Goal: Information Seeking & Learning: Learn about a topic

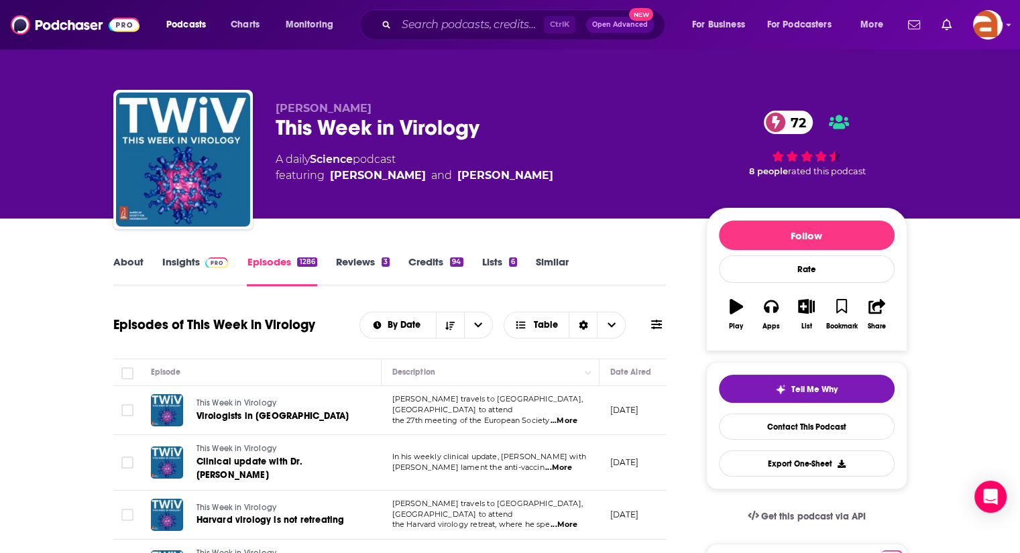
drag, startPoint x: 0, startPoint y: 0, endPoint x: 129, endPoint y: 259, distance: 289.3
click at [129, 259] on link "About" at bounding box center [128, 270] width 30 height 31
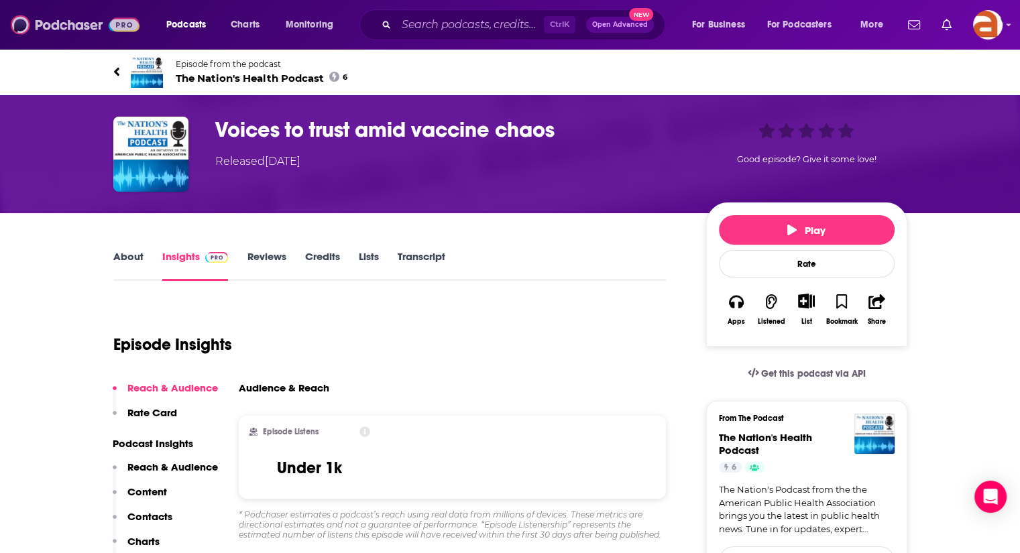
click at [90, 23] on img at bounding box center [75, 24] width 129 height 25
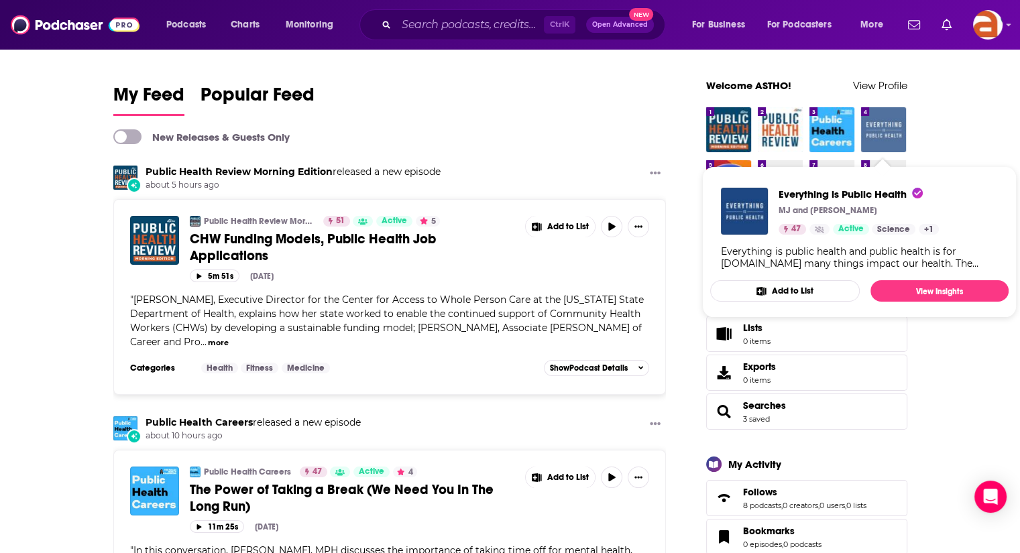
click at [894, 132] on img "Everything is Public Health" at bounding box center [883, 129] width 45 height 45
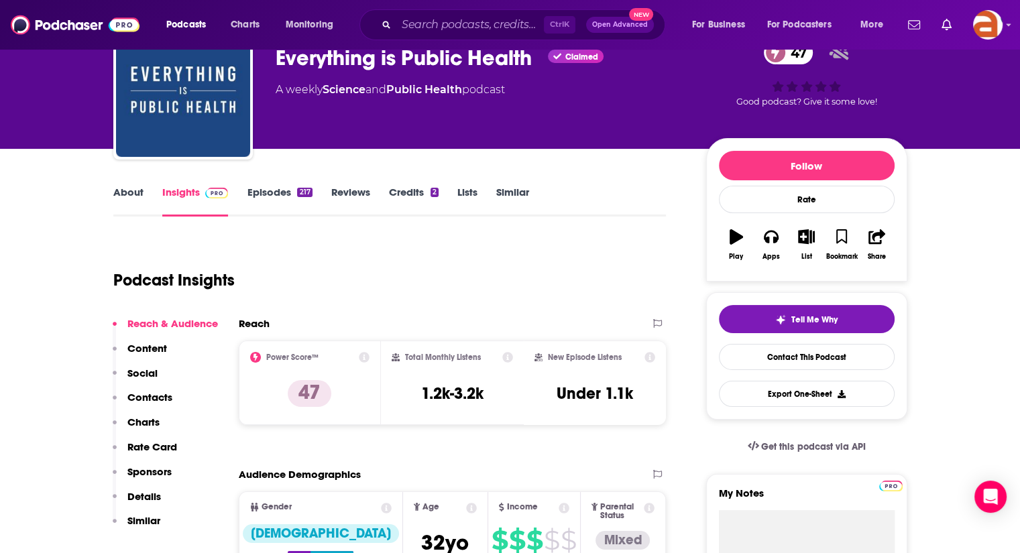
scroll to position [58, 0]
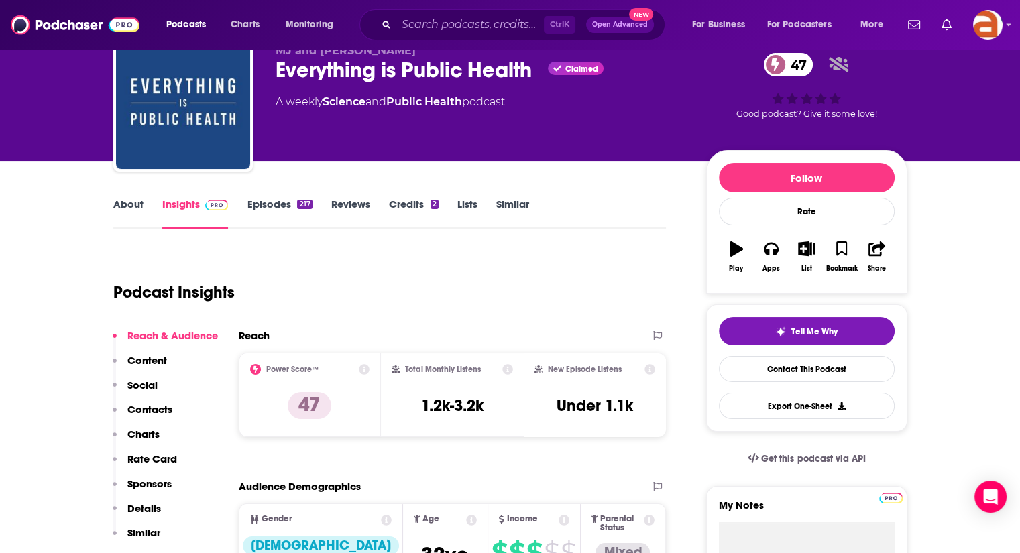
click at [131, 211] on link "About" at bounding box center [128, 213] width 30 height 31
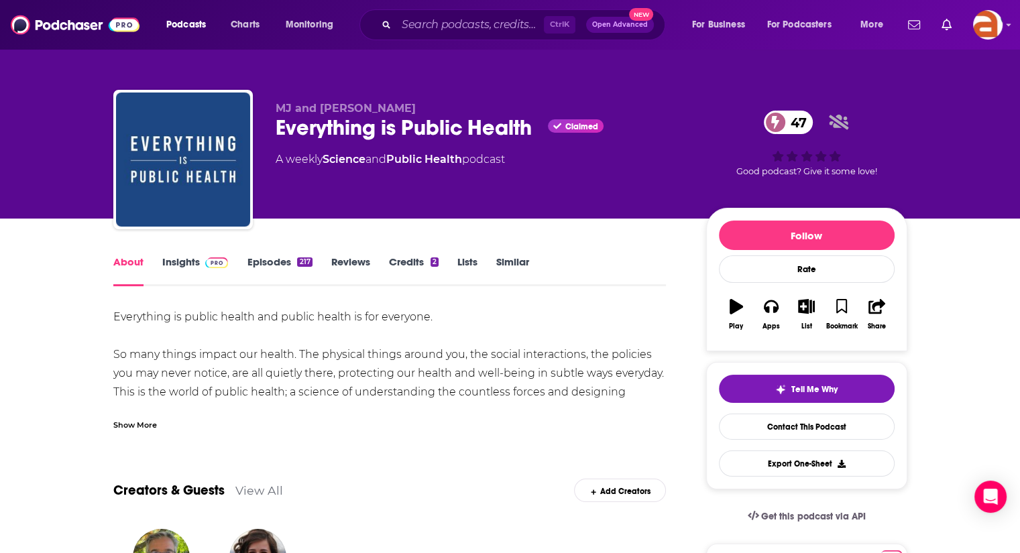
click at [135, 428] on div "Show More" at bounding box center [135, 424] width 44 height 13
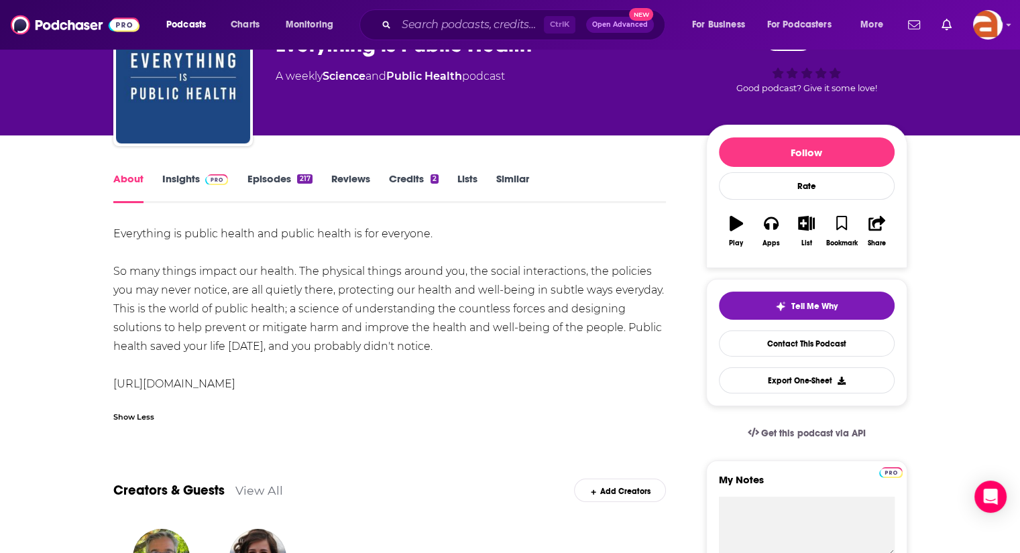
scroll to position [29, 0]
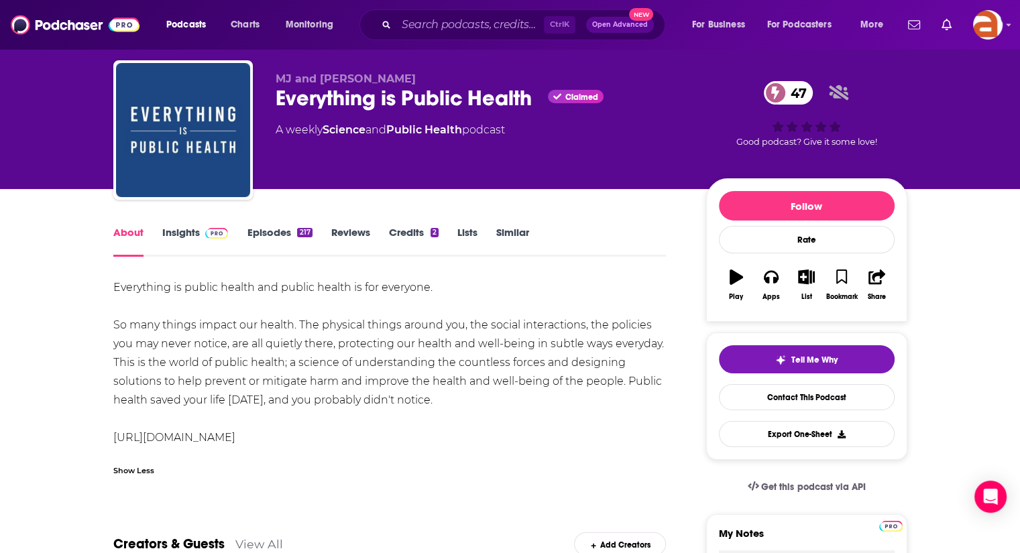
click at [269, 237] on link "Episodes 217" at bounding box center [279, 241] width 65 height 31
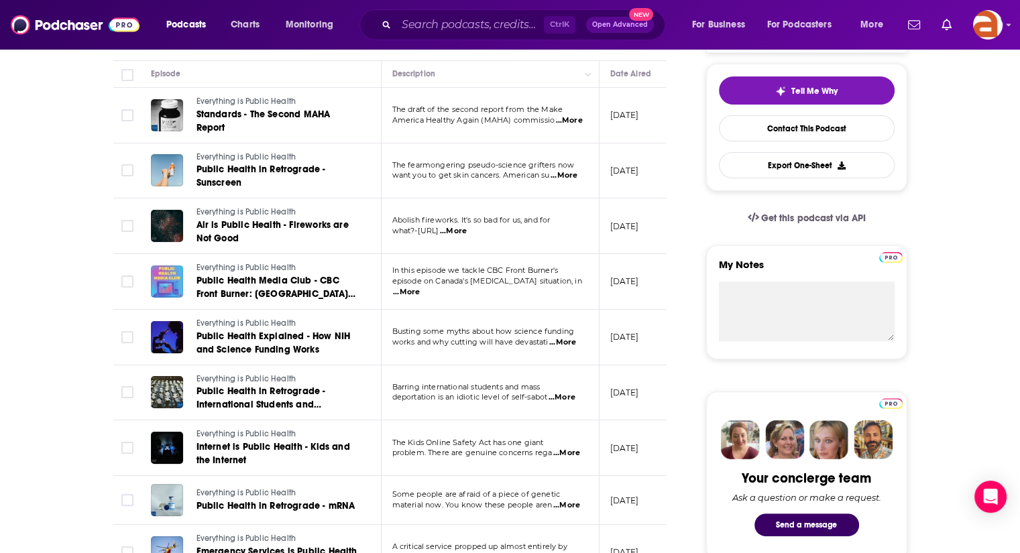
scroll to position [308, 0]
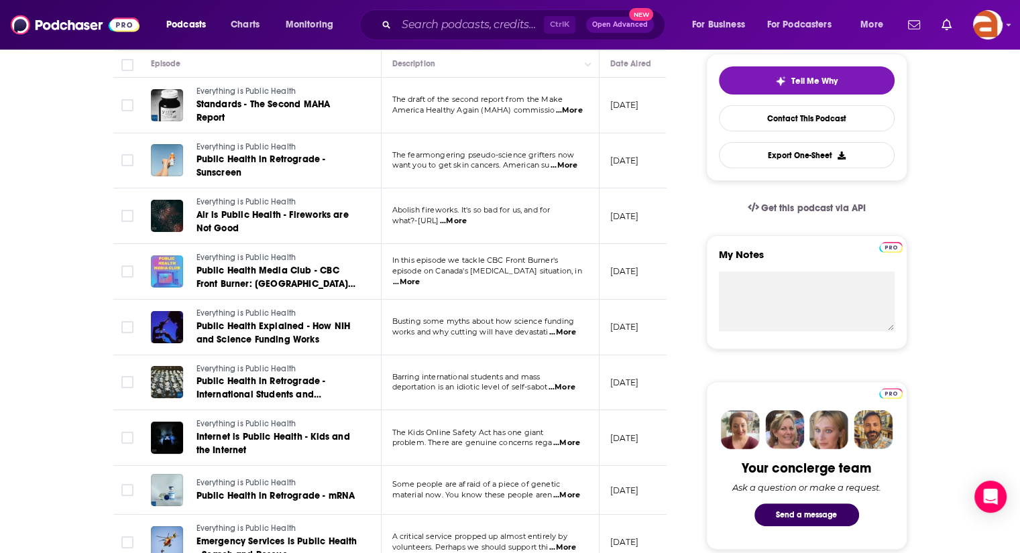
click at [577, 166] on span "...More" at bounding box center [563, 165] width 27 height 11
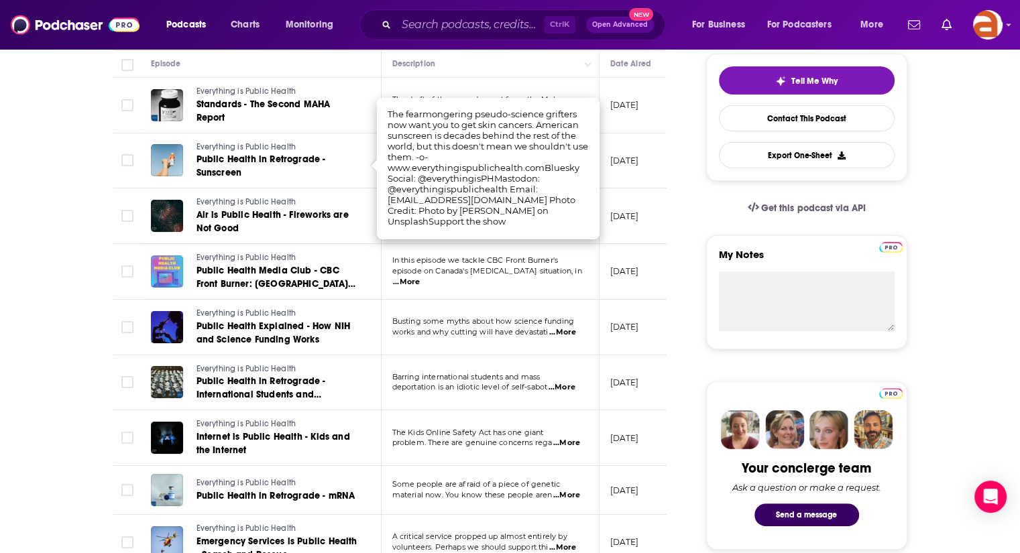
click at [456, 82] on td "The draft of the second report from the Make America Healthy Again (MAHA) commi…" at bounding box center [490, 106] width 218 height 56
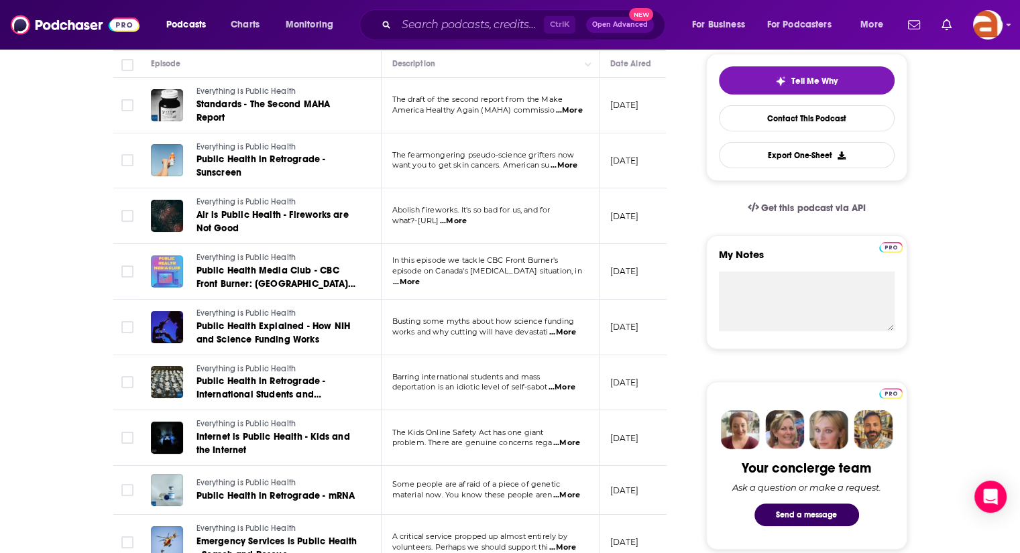
click at [568, 110] on span "...More" at bounding box center [569, 110] width 27 height 11
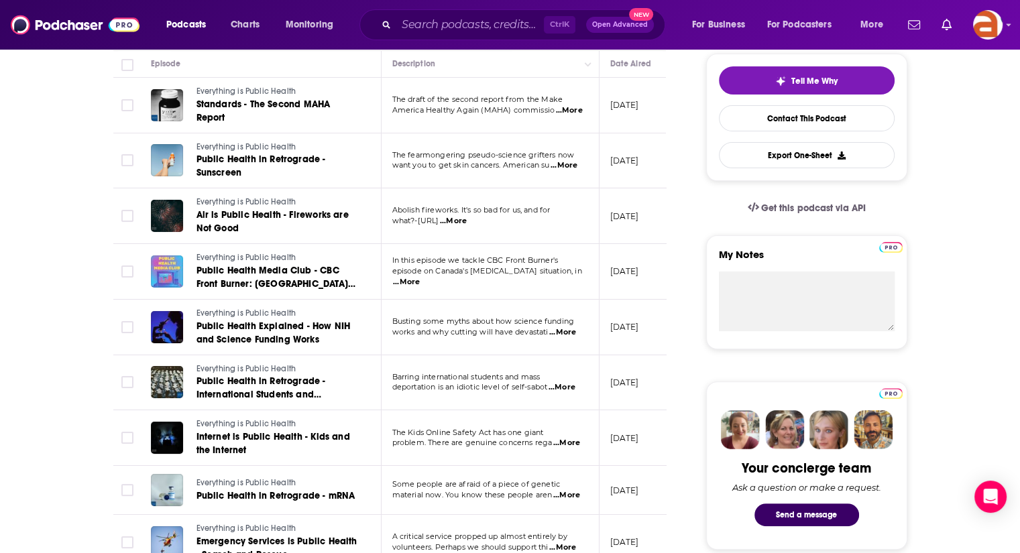
click at [467, 219] on span "...More" at bounding box center [453, 221] width 27 height 11
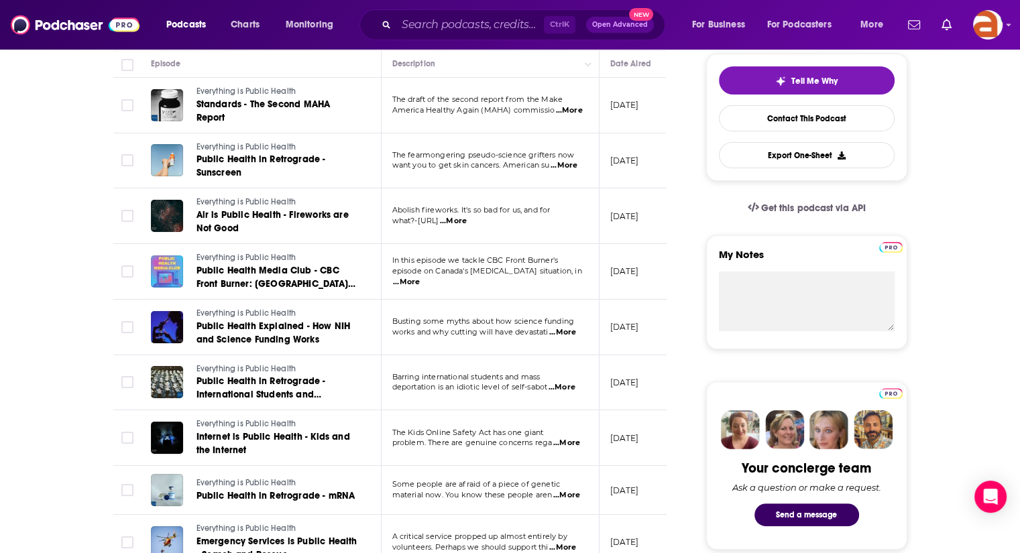
click at [568, 332] on span "...More" at bounding box center [562, 332] width 27 height 11
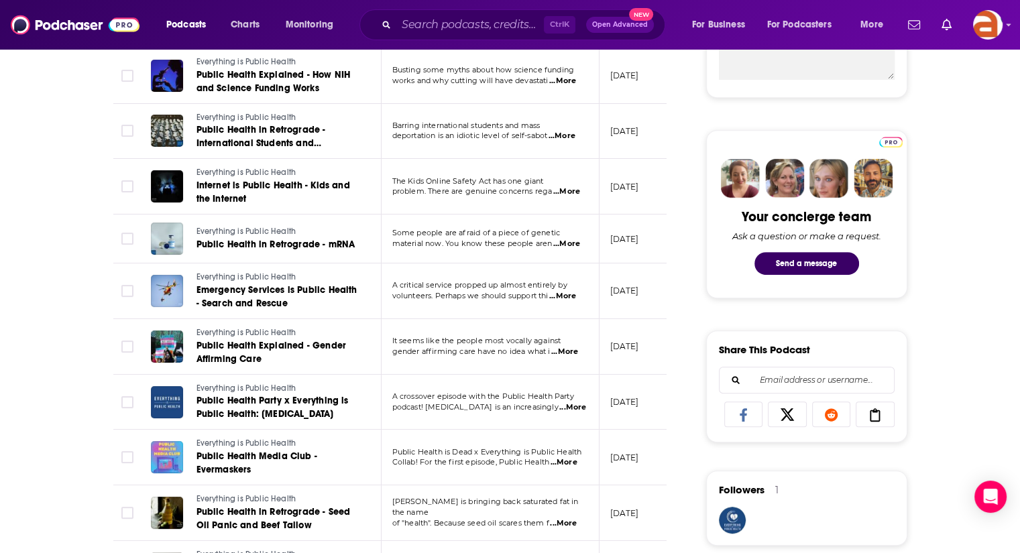
scroll to position [559, 0]
click at [572, 296] on span "...More" at bounding box center [562, 297] width 27 height 11
click at [70, 431] on div "About Insights Episodes 217 Reviews Credits 2 Lists Similar Episodes of Everyth…" at bounding box center [510, 556] width 1020 height 1794
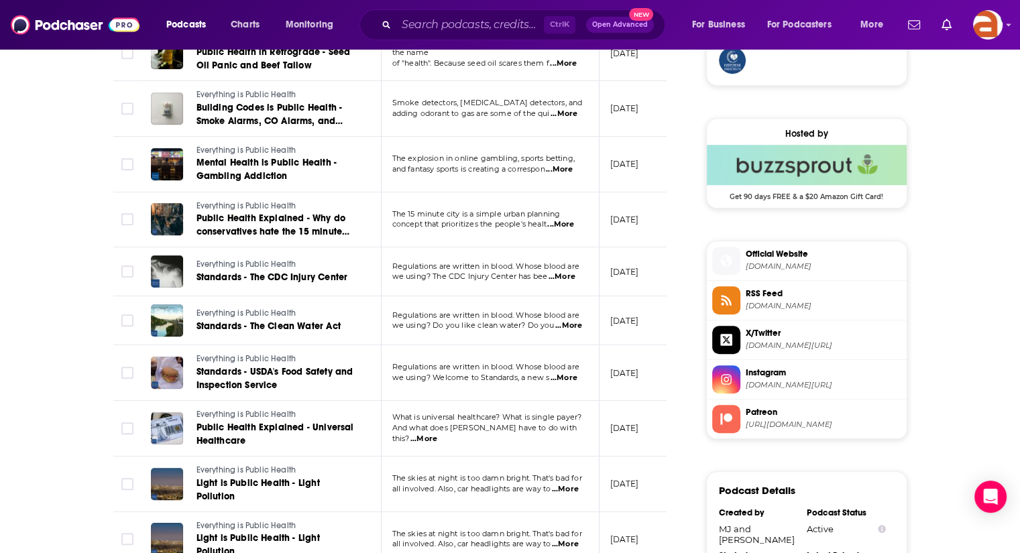
scroll to position [1024, 0]
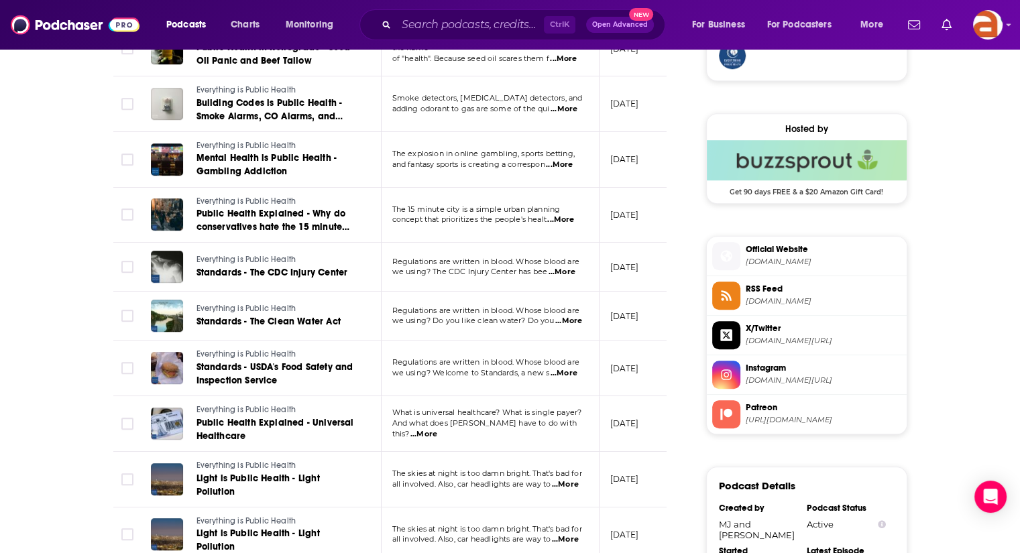
click at [566, 479] on span "...More" at bounding box center [565, 484] width 27 height 11
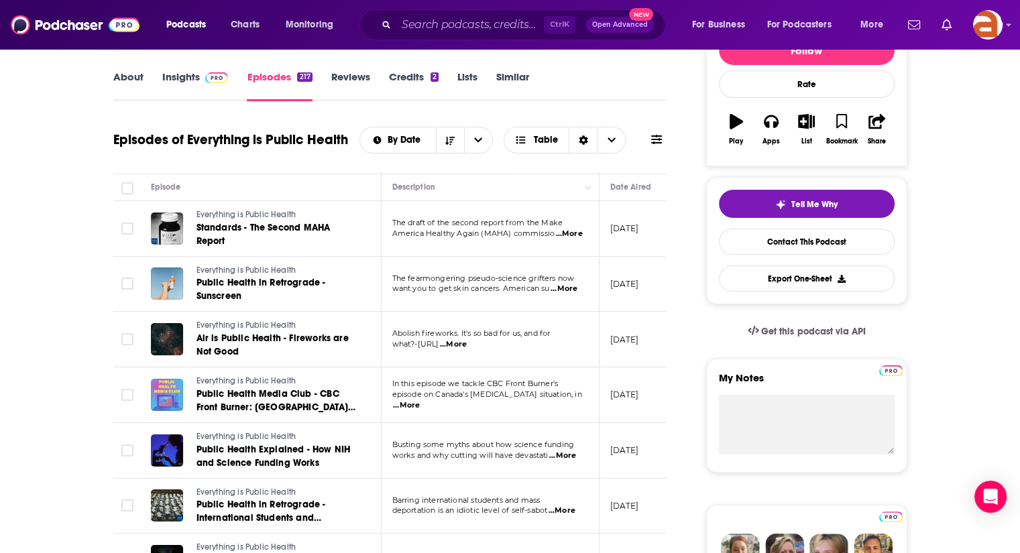
scroll to position [187, 0]
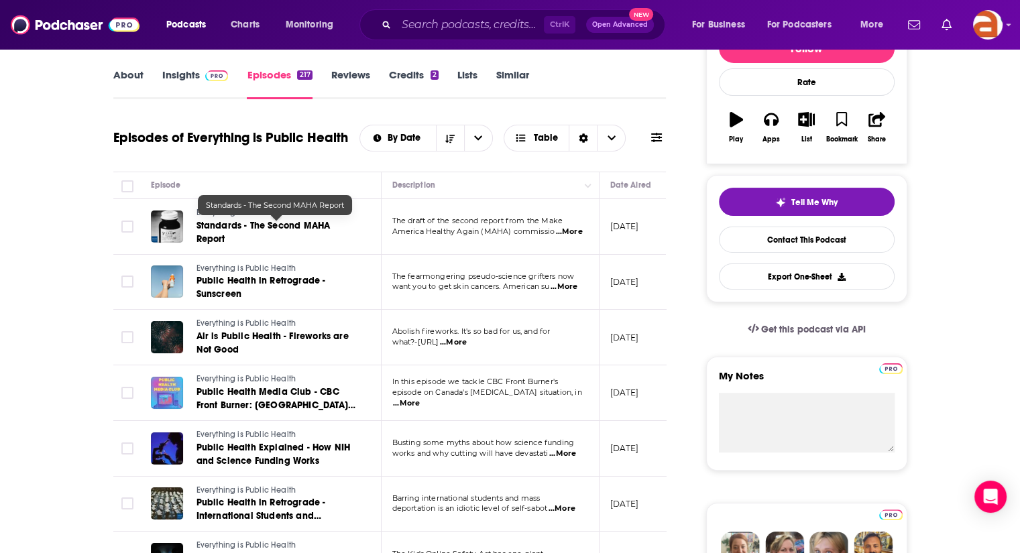
click at [259, 229] on span "Standards - The Second MAHA Report" at bounding box center [263, 232] width 134 height 25
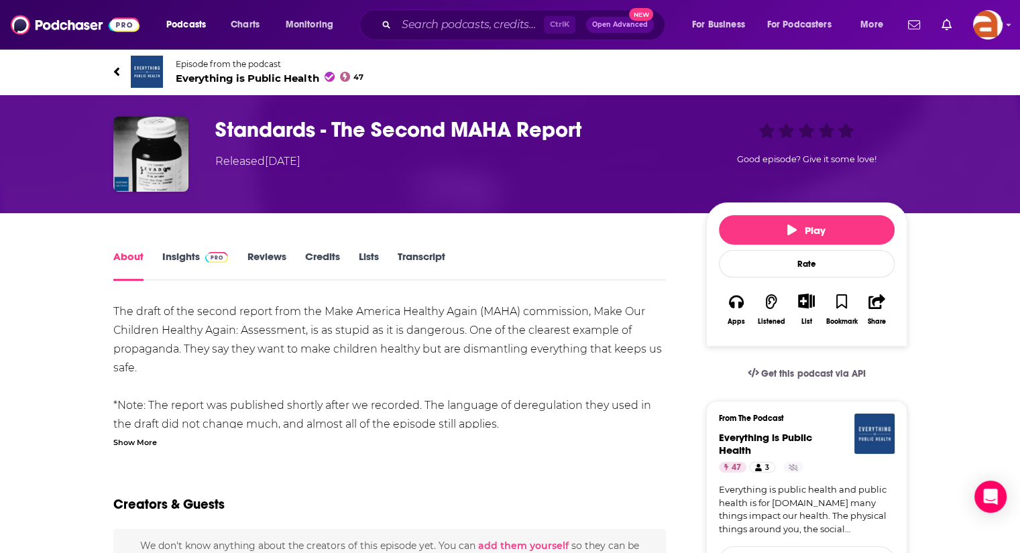
click at [136, 441] on div "Show More" at bounding box center [135, 441] width 44 height 13
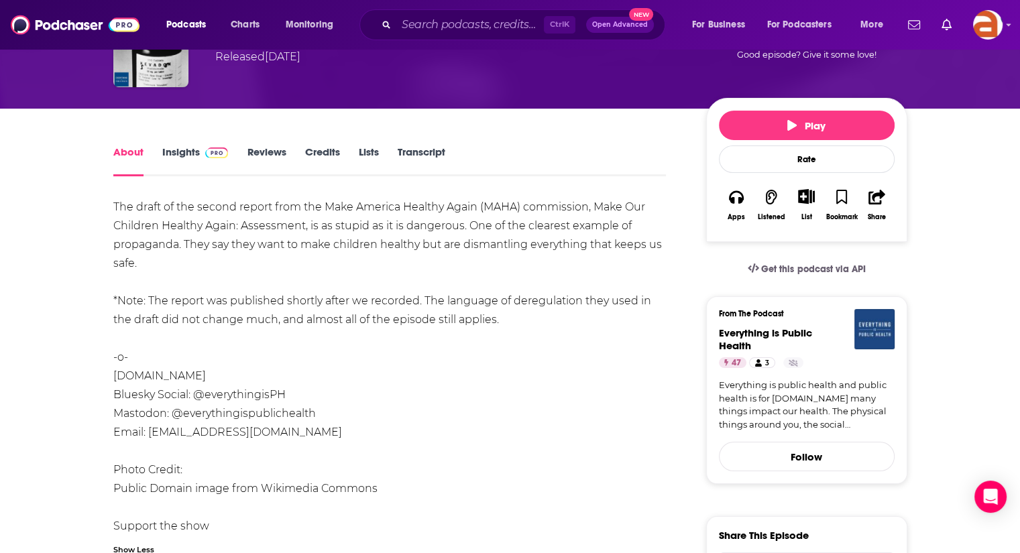
scroll to position [107, 0]
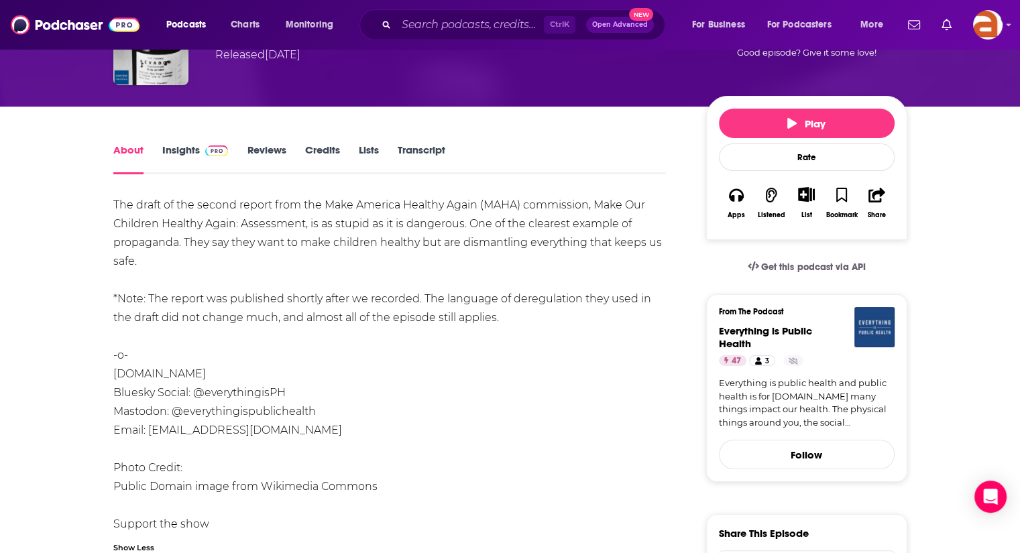
click at [418, 141] on div "About Insights Reviews Credits Lists Transcript" at bounding box center [389, 157] width 553 height 33
click at [419, 145] on link "Transcript" at bounding box center [421, 158] width 48 height 31
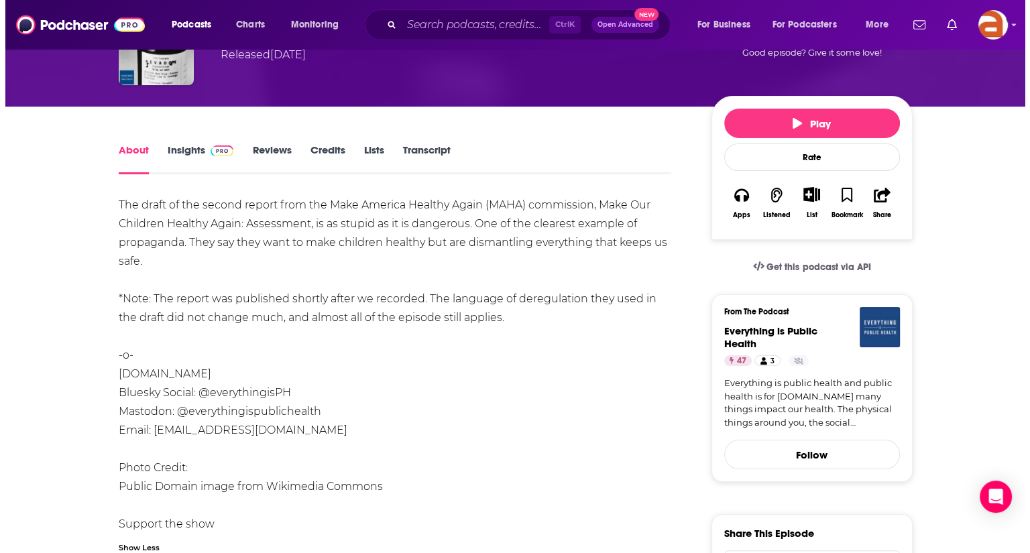
scroll to position [0, 0]
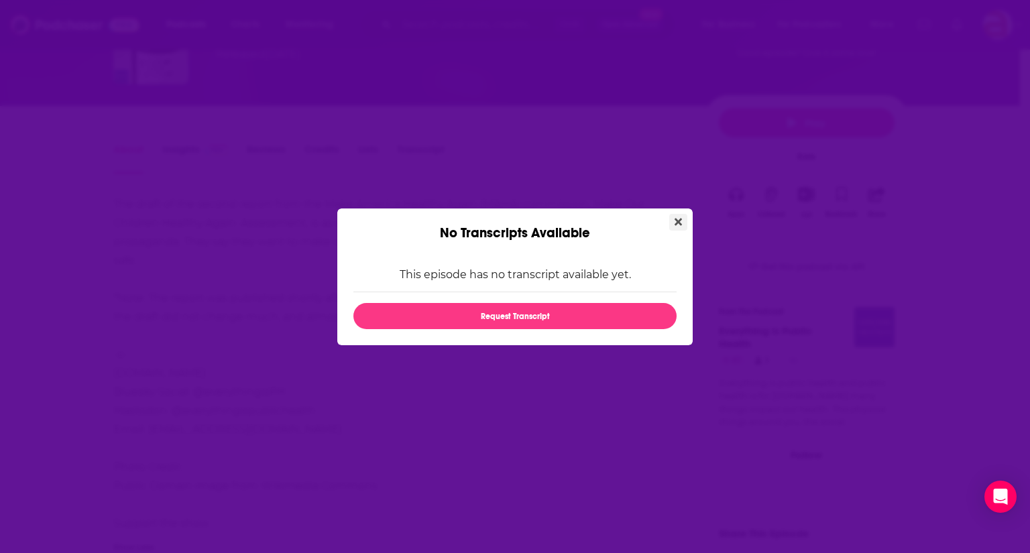
click at [680, 222] on icon "Close" at bounding box center [677, 222] width 7 height 11
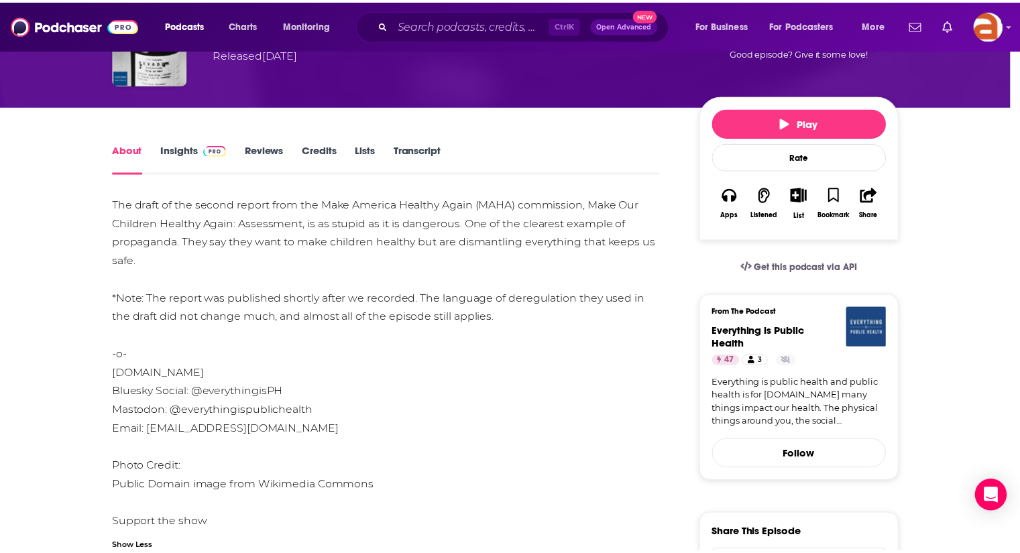
scroll to position [107, 0]
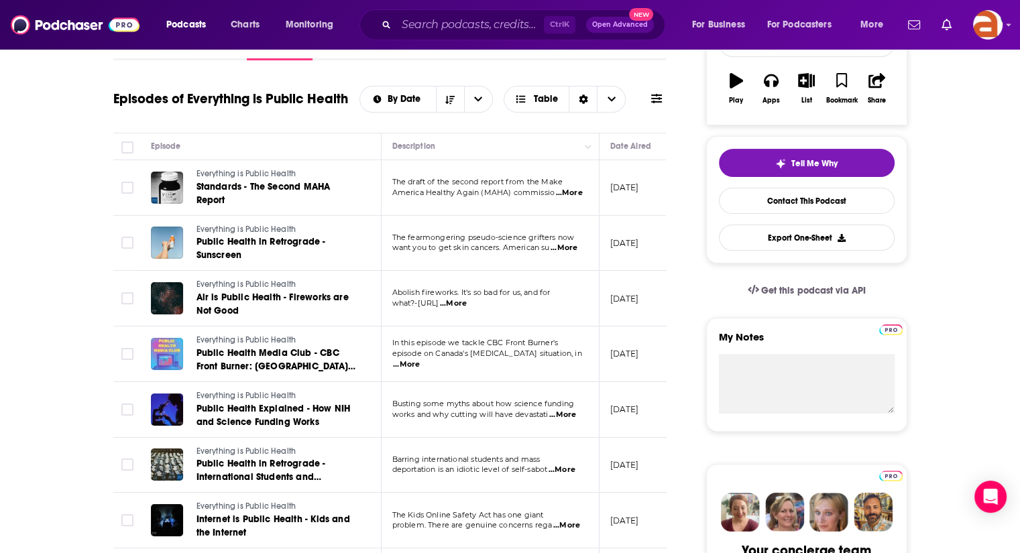
scroll to position [224, 0]
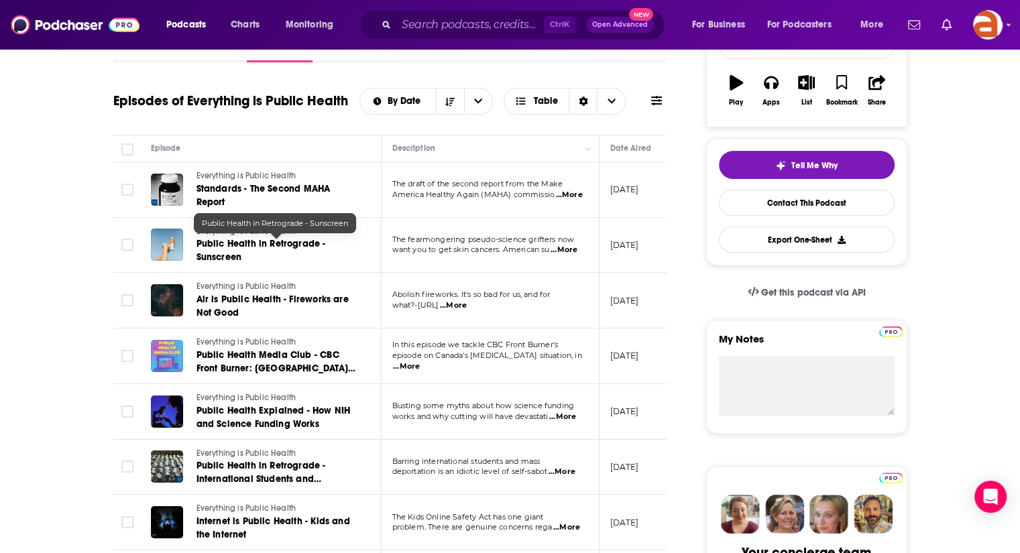
click at [260, 246] on span "Public Health in Retrograde - Sunscreen" at bounding box center [260, 250] width 129 height 25
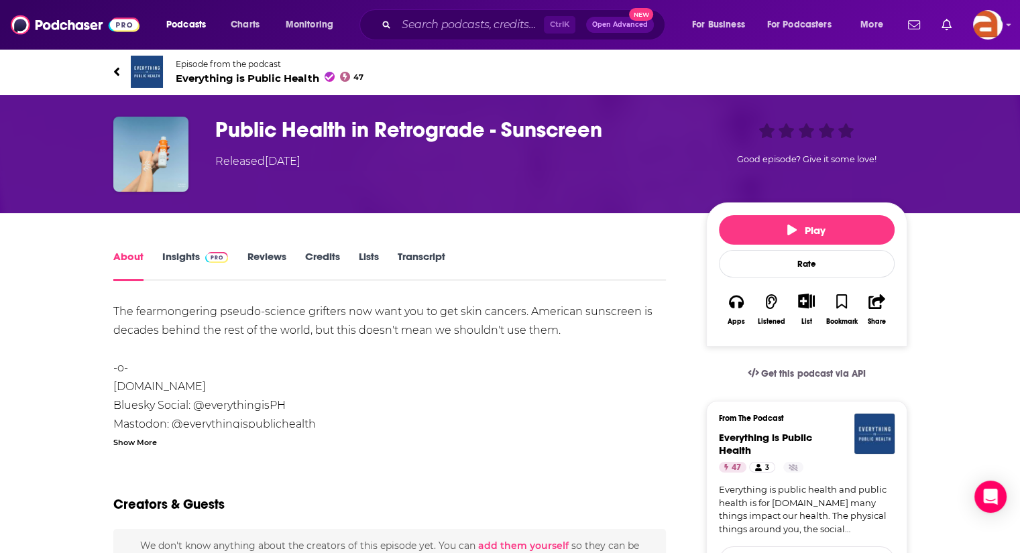
click at [418, 255] on link "Transcript" at bounding box center [421, 265] width 48 height 31
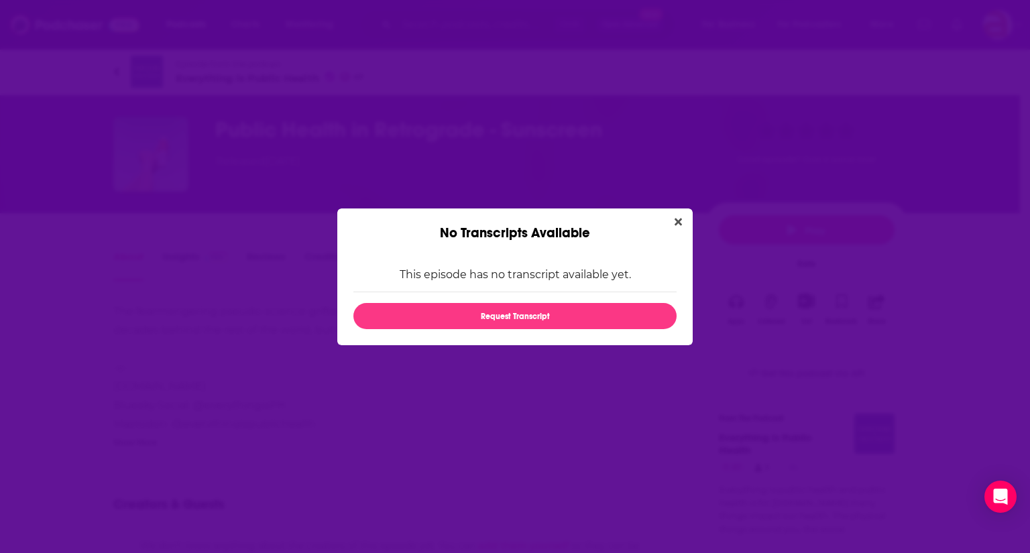
click at [668, 215] on div "No Transcripts Available" at bounding box center [514, 224] width 355 height 33
click at [680, 225] on icon "Close" at bounding box center [677, 221] width 7 height 7
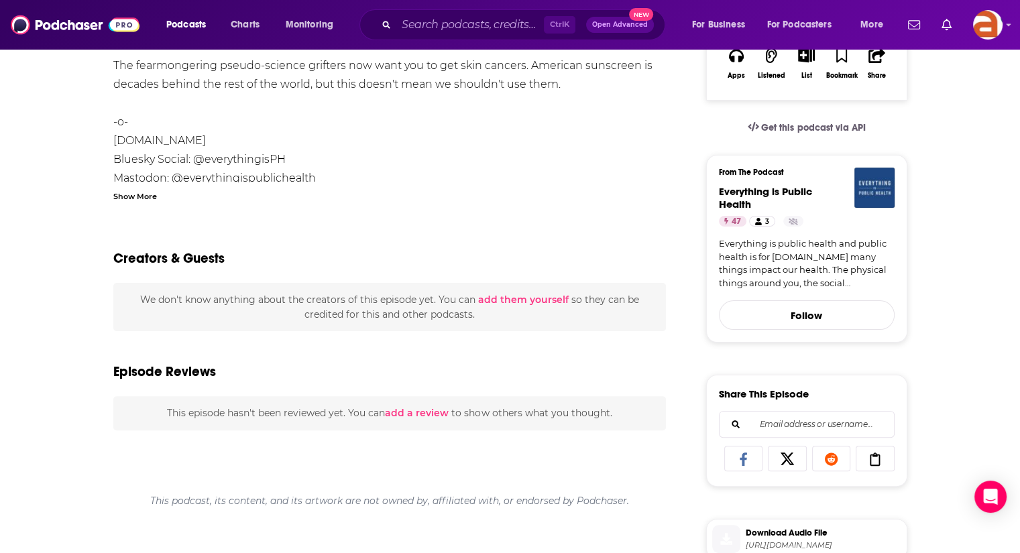
scroll to position [263, 0]
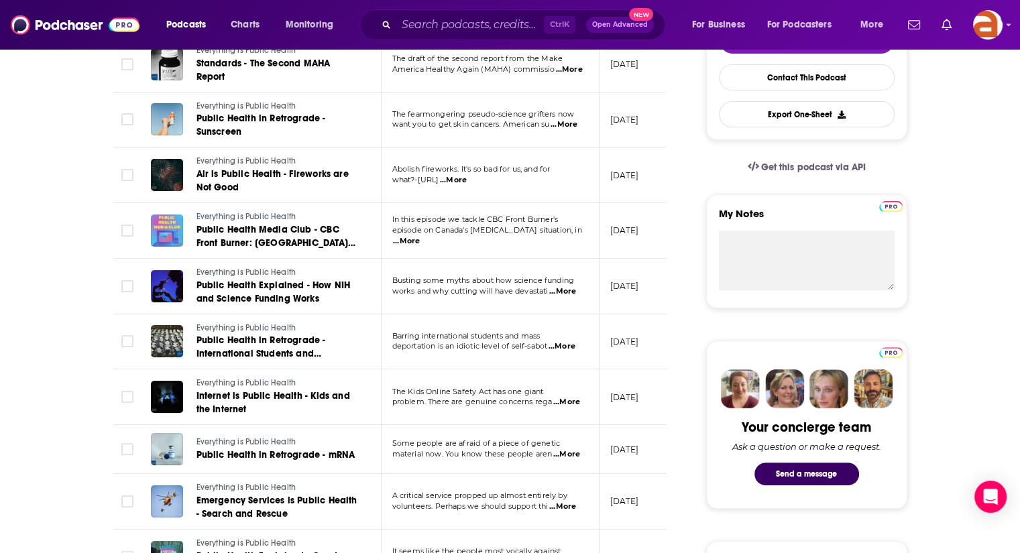
scroll to position [355, 0]
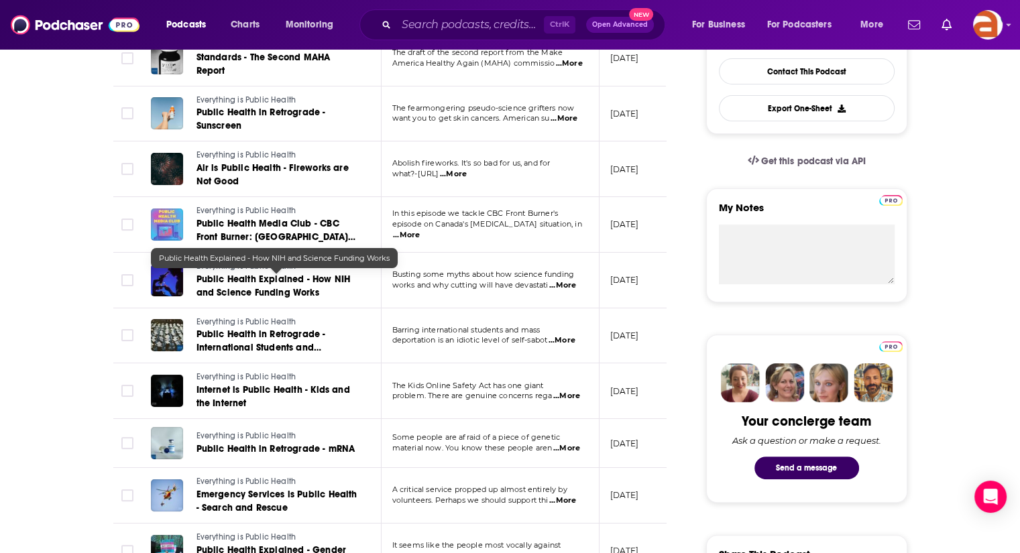
click at [301, 289] on span "Public Health Explained - How NIH and Science Funding Works" at bounding box center [273, 285] width 154 height 25
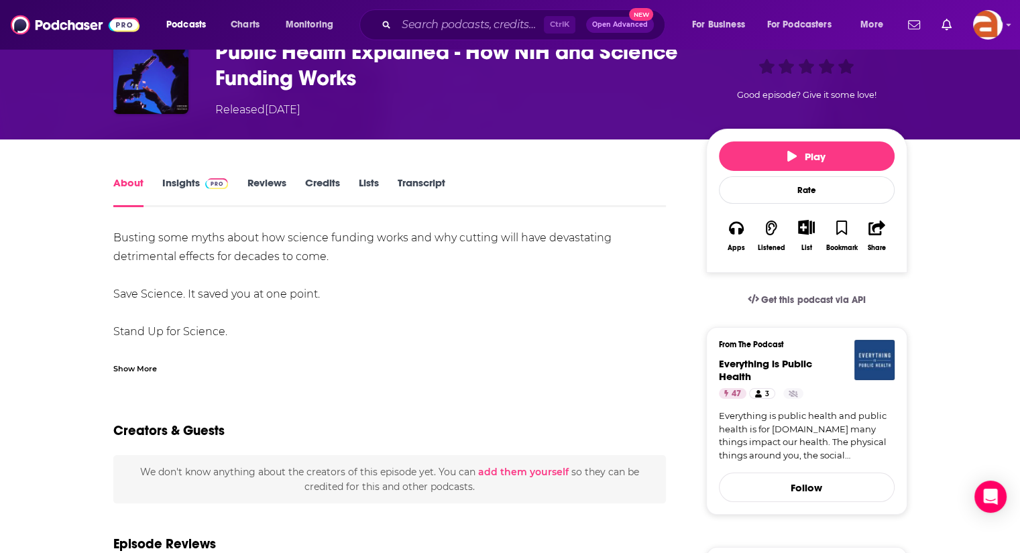
scroll to position [76, 0]
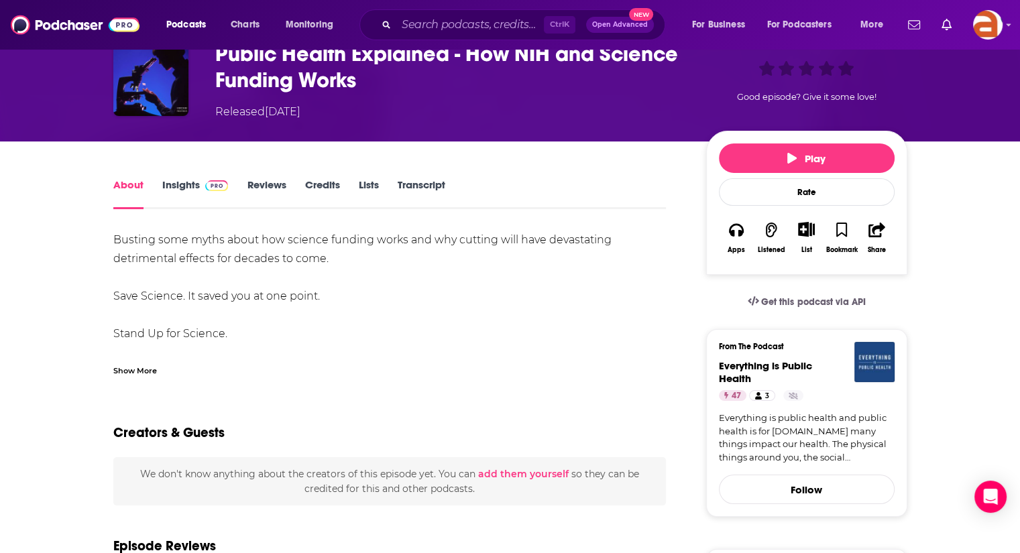
click at [412, 186] on link "Transcript" at bounding box center [421, 193] width 48 height 31
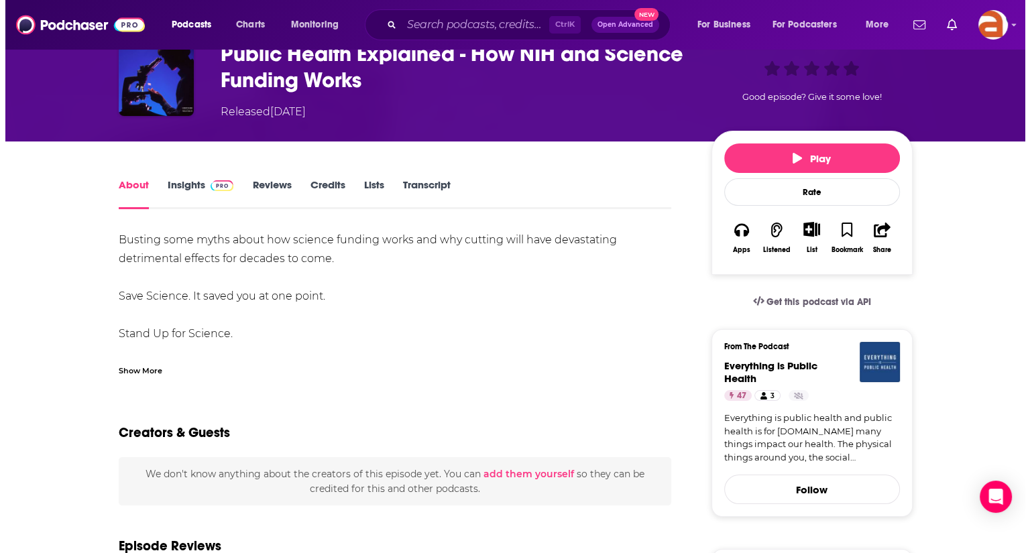
scroll to position [0, 0]
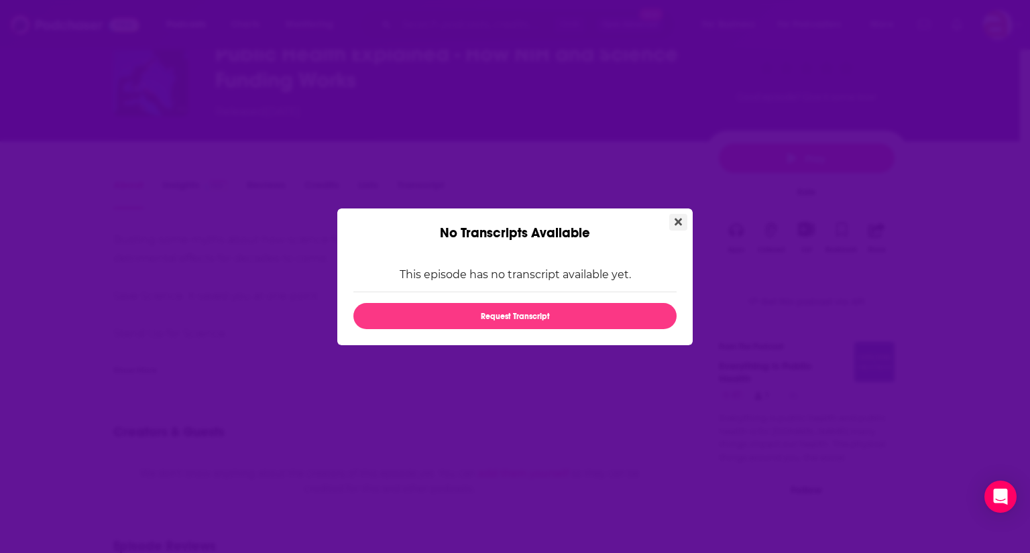
click at [672, 217] on button "Close" at bounding box center [678, 222] width 18 height 17
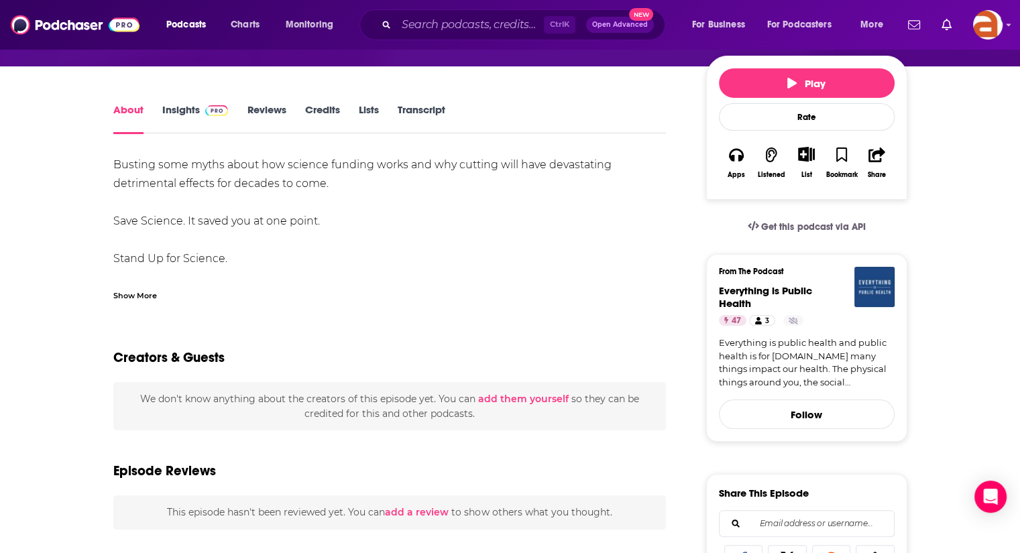
scroll to position [143, 0]
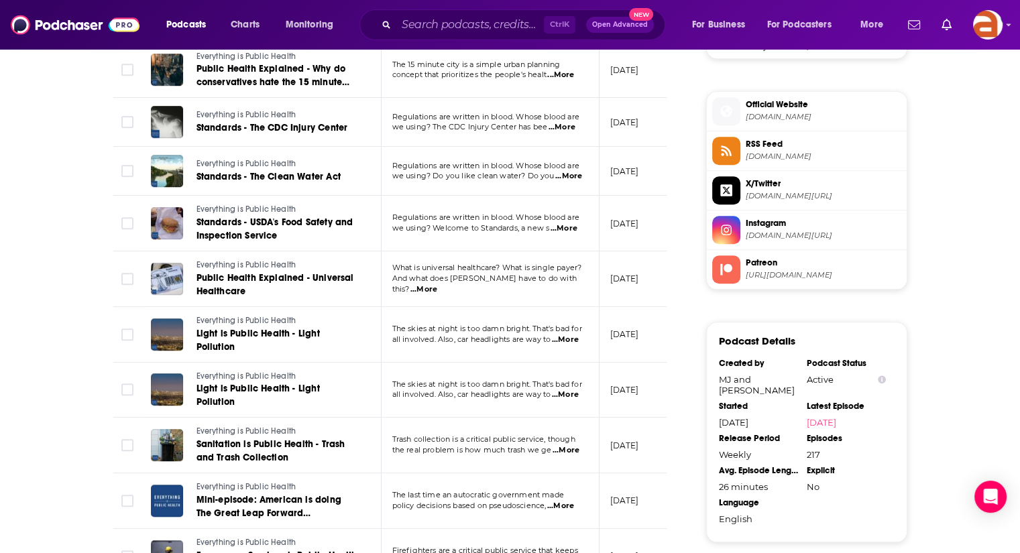
scroll to position [1196, 0]
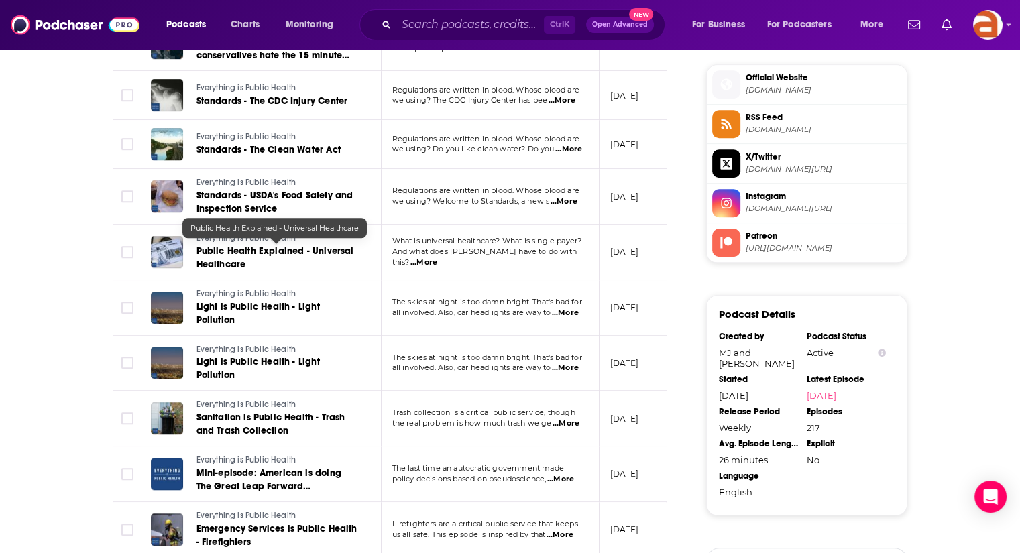
click at [296, 250] on span "Public Health Explained - Universal Healthcare" at bounding box center [275, 257] width 158 height 25
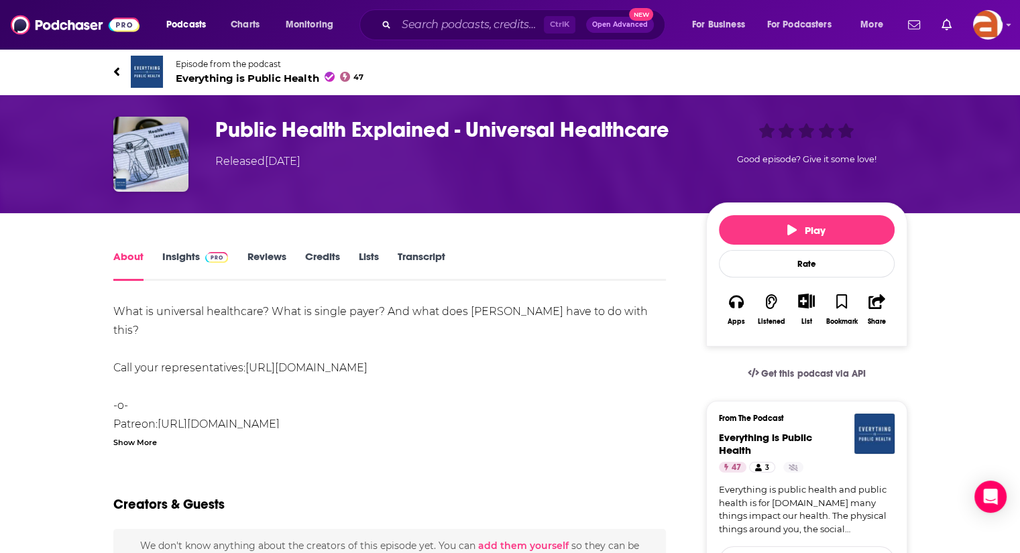
click at [174, 260] on link "Insights" at bounding box center [195, 265] width 66 height 31
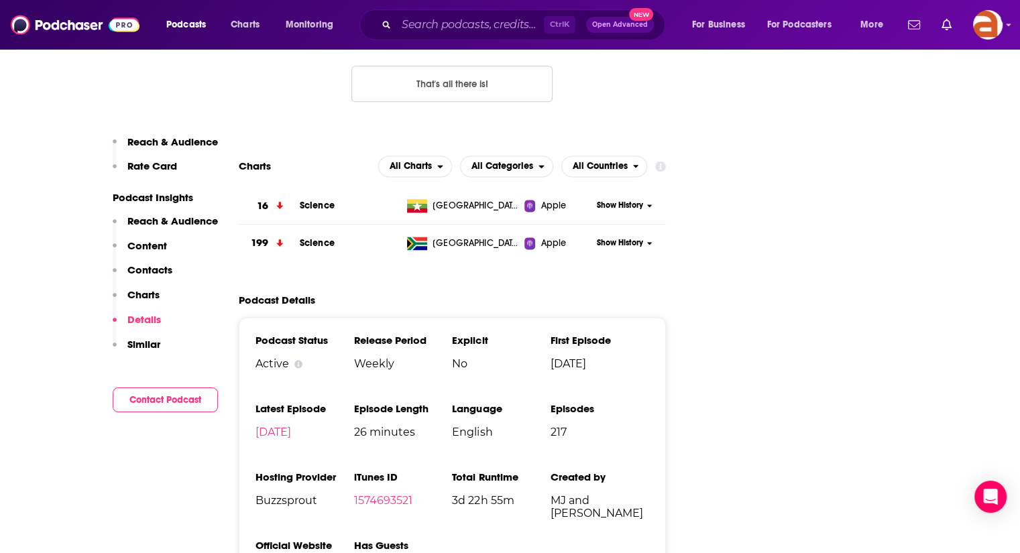
scroll to position [1759, 0]
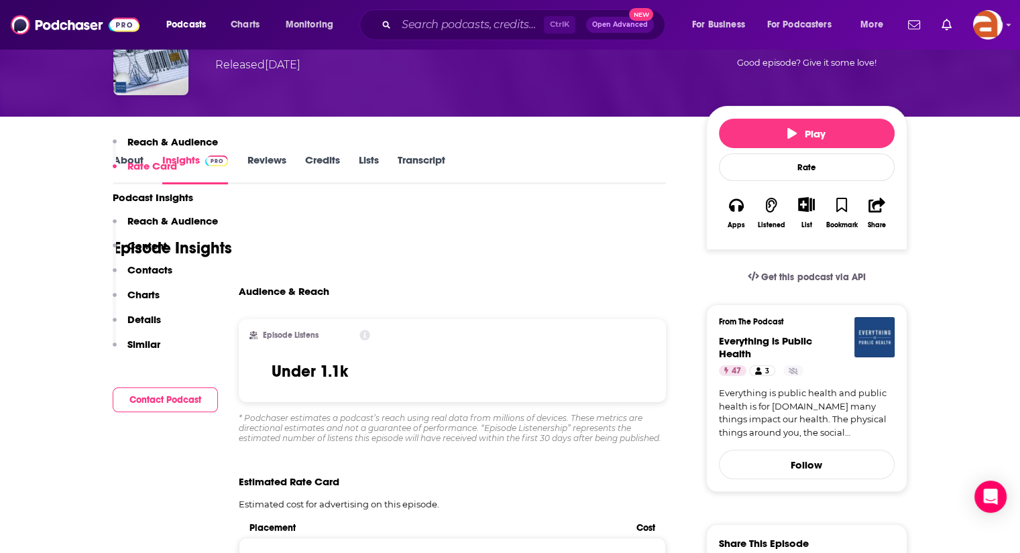
scroll to position [59, 0]
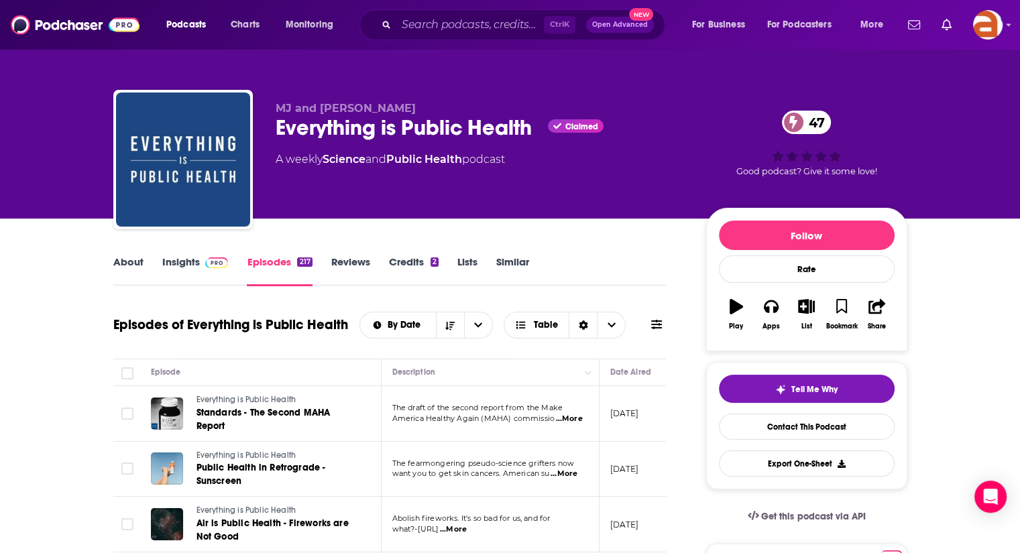
click at [511, 259] on link "Similar" at bounding box center [512, 270] width 33 height 31
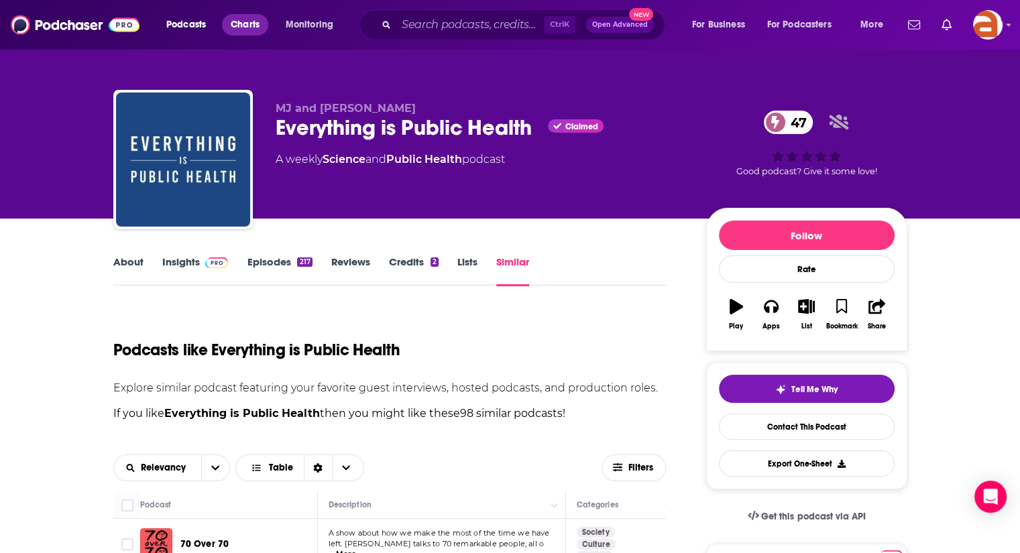
click at [245, 29] on span "Charts" at bounding box center [245, 24] width 29 height 19
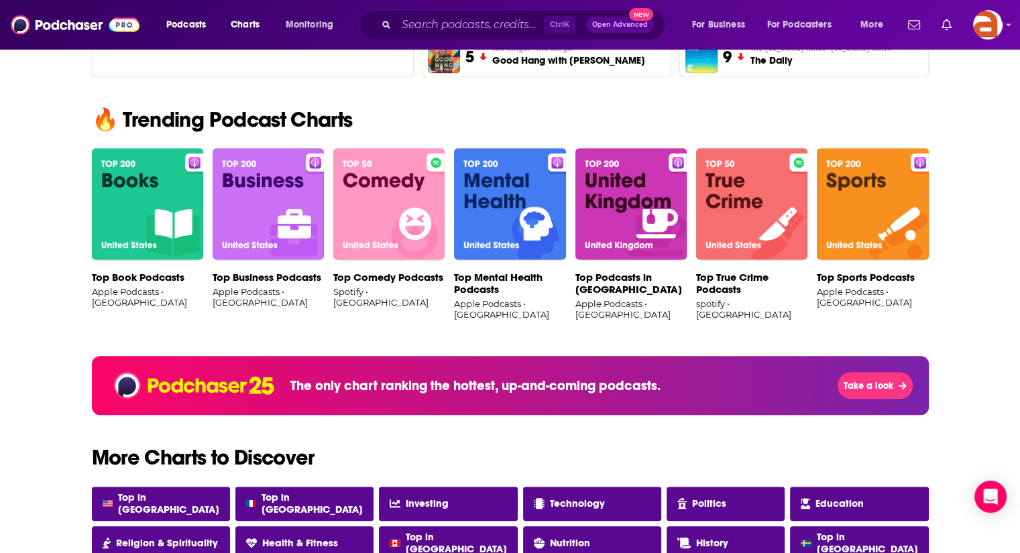
scroll to position [733, 0]
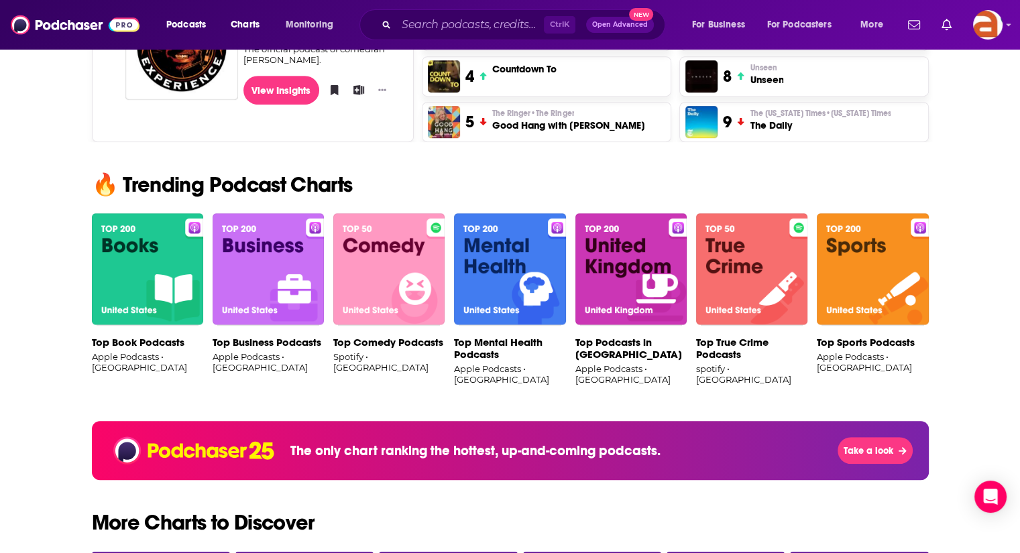
click at [247, 273] on img at bounding box center [267, 269] width 111 height 113
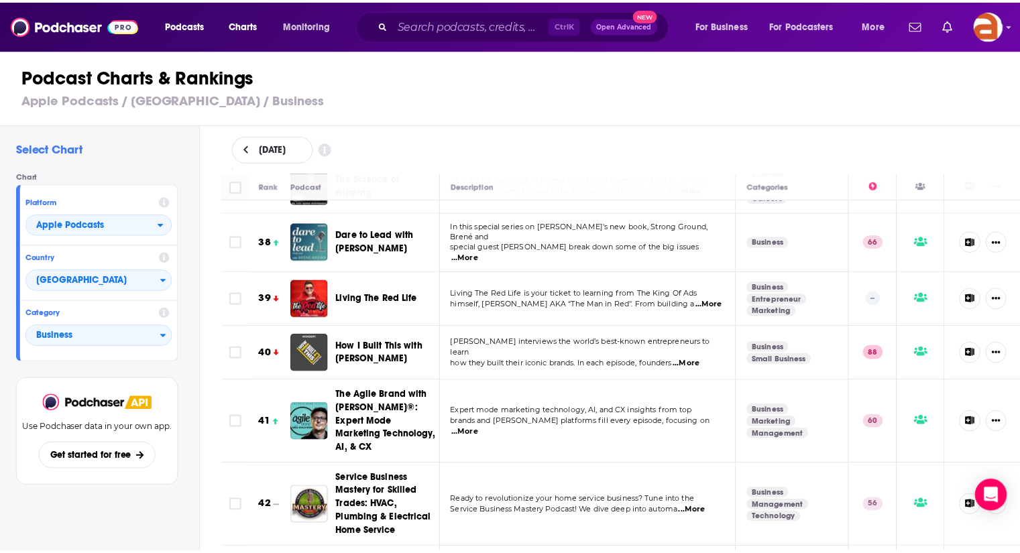
scroll to position [2054, 0]
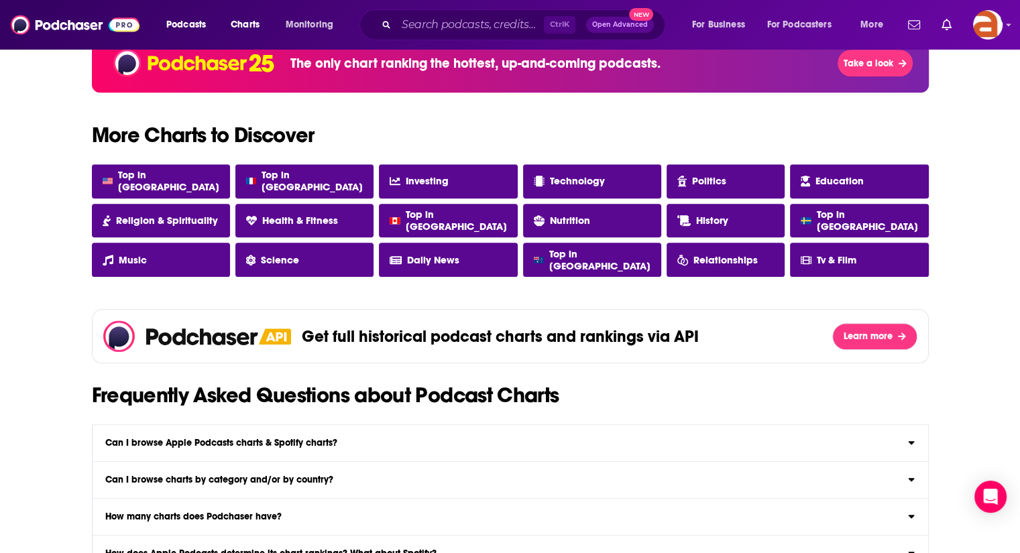
scroll to position [1118, 0]
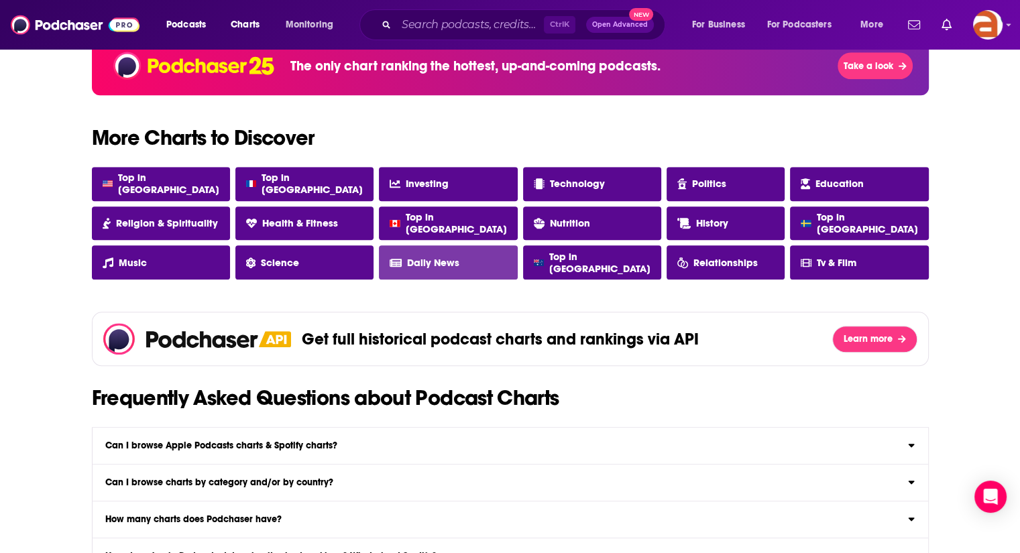
click at [422, 264] on span "Daily News" at bounding box center [433, 263] width 52 height 12
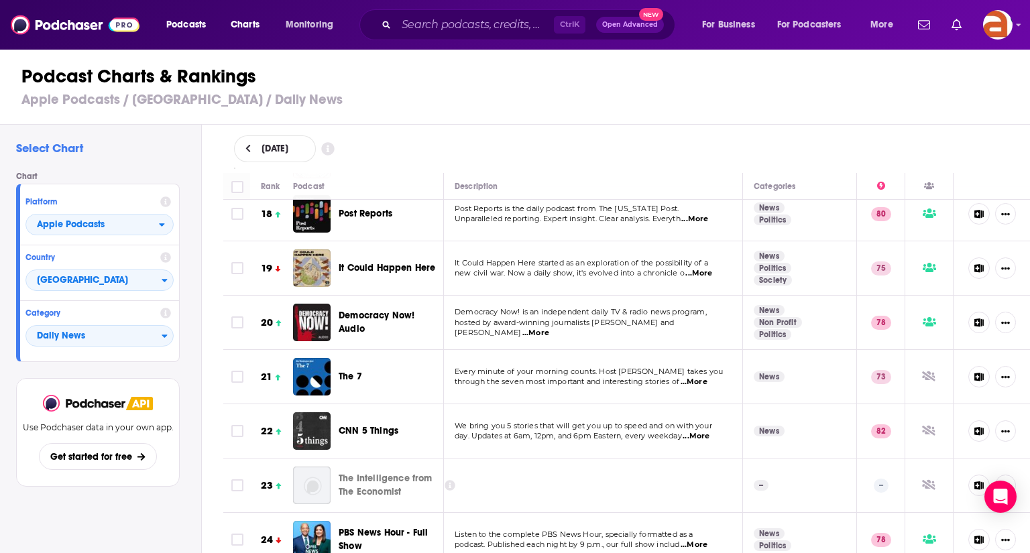
scroll to position [918, 0]
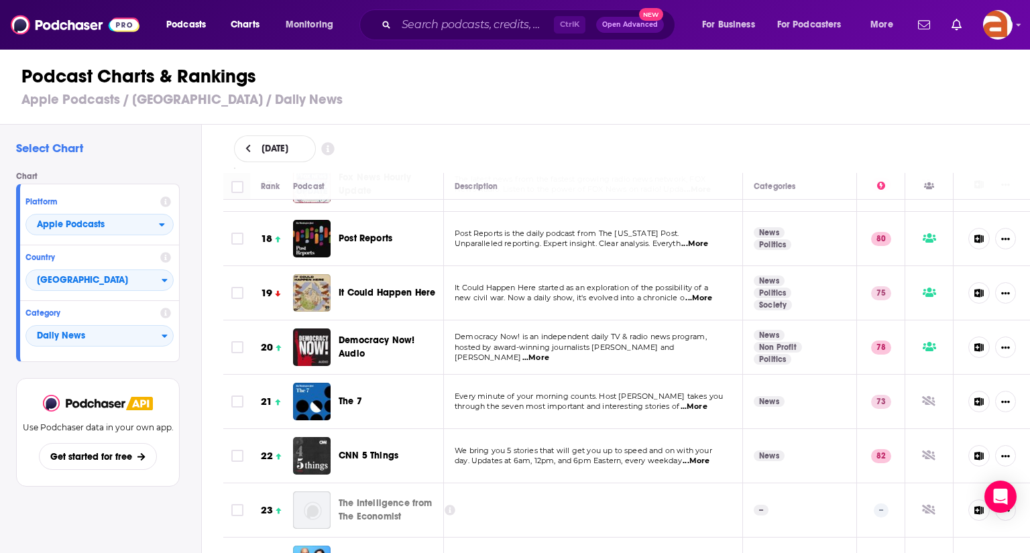
click at [702, 239] on span "...More" at bounding box center [694, 244] width 27 height 11
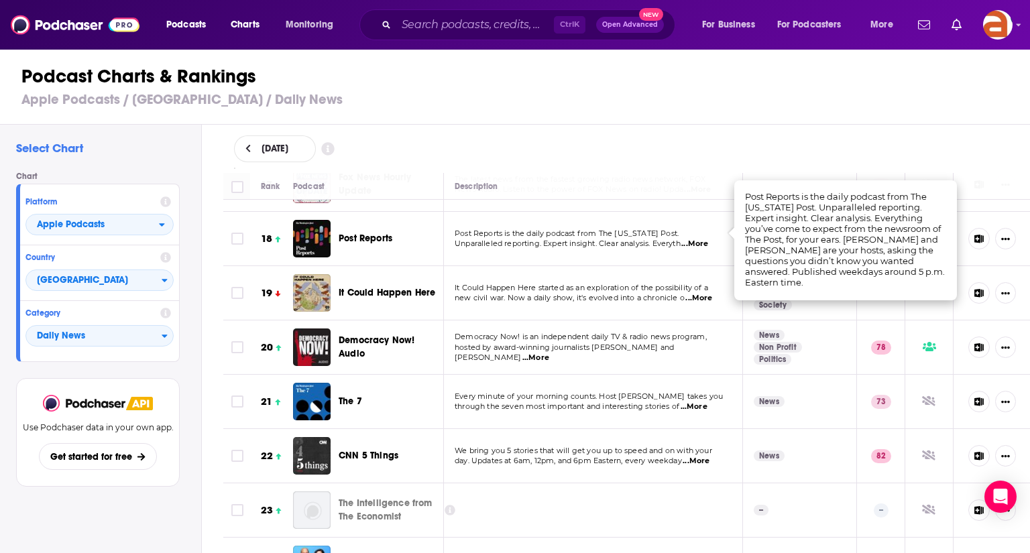
click at [702, 239] on span "...More" at bounding box center [694, 244] width 27 height 11
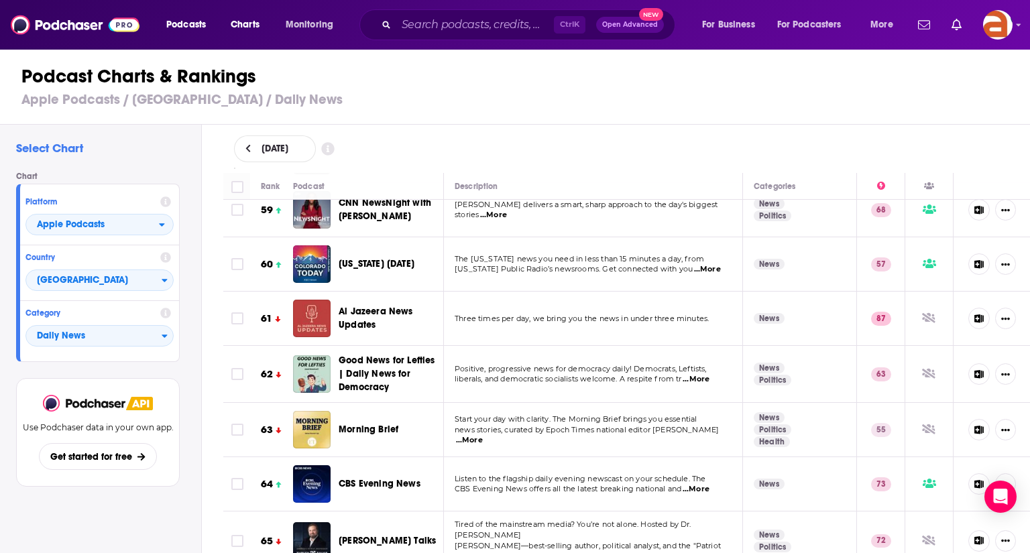
scroll to position [3764, 0]
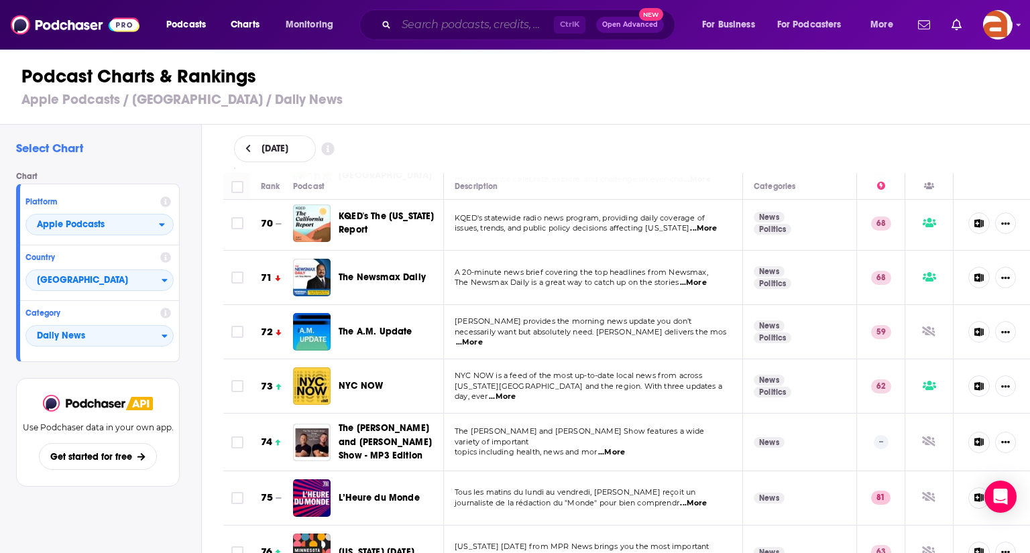
click at [467, 23] on input "Search podcasts, credits, & more..." at bounding box center [475, 24] width 158 height 21
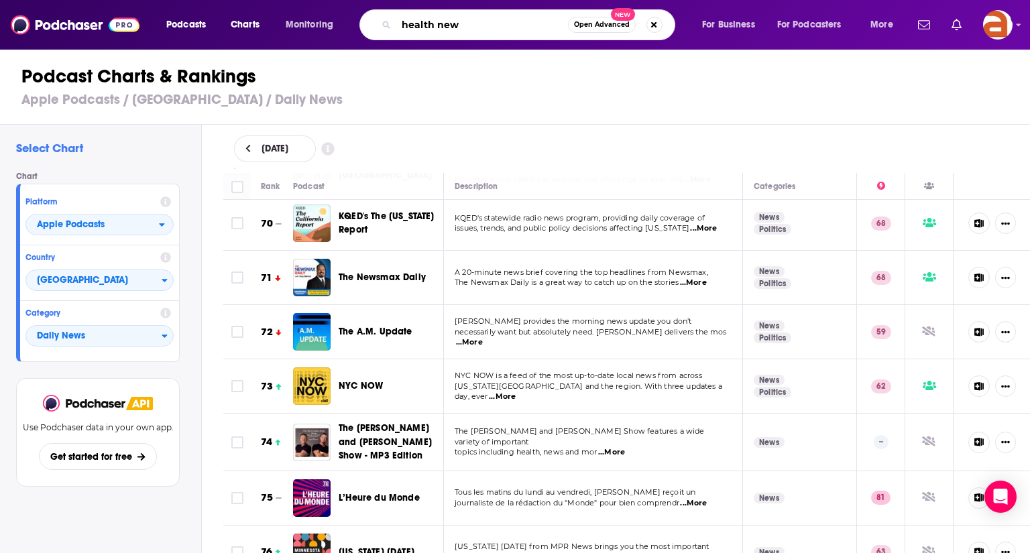
type input "health news"
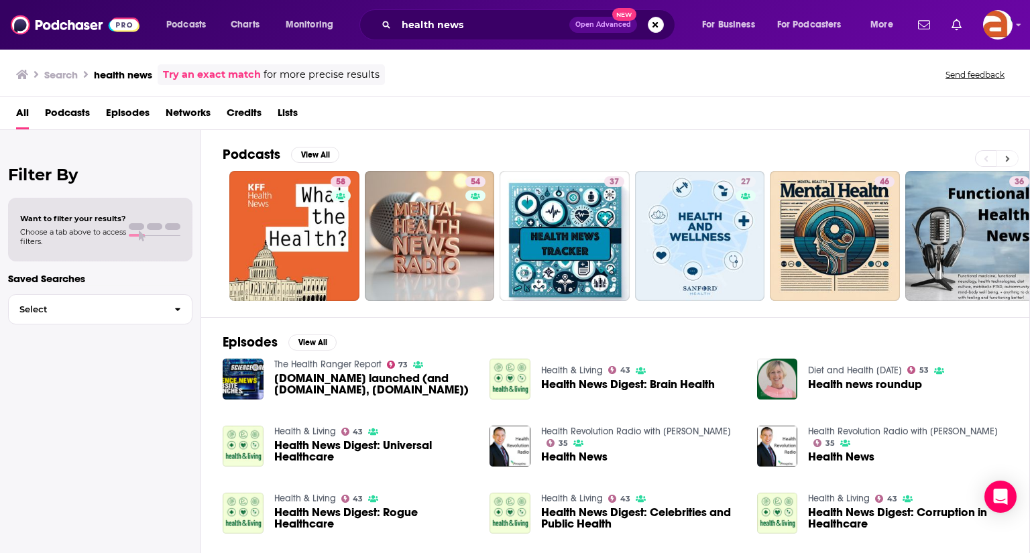
click at [1007, 160] on icon at bounding box center [1007, 158] width 5 height 9
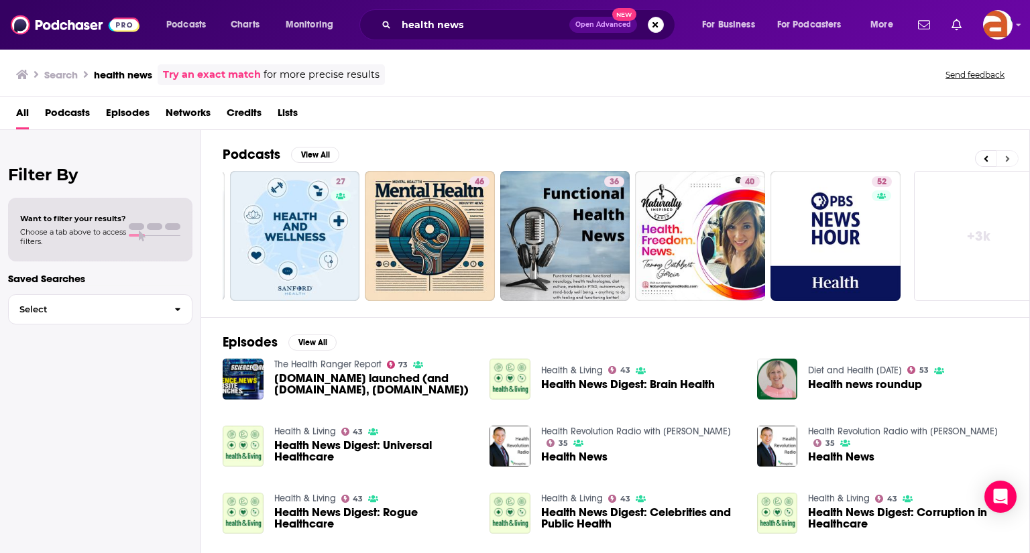
scroll to position [0, 424]
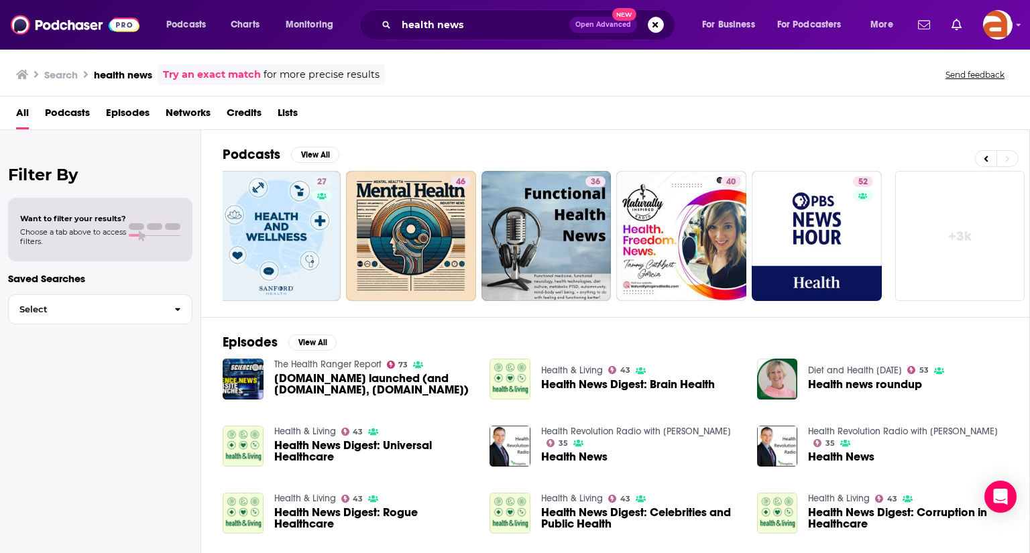
click at [863, 132] on div "Podcasts View All 58 54 37 27 46 36 40 52 + 3k" at bounding box center [626, 223] width 807 height 187
click at [308, 151] on button "View All" at bounding box center [315, 155] width 48 height 16
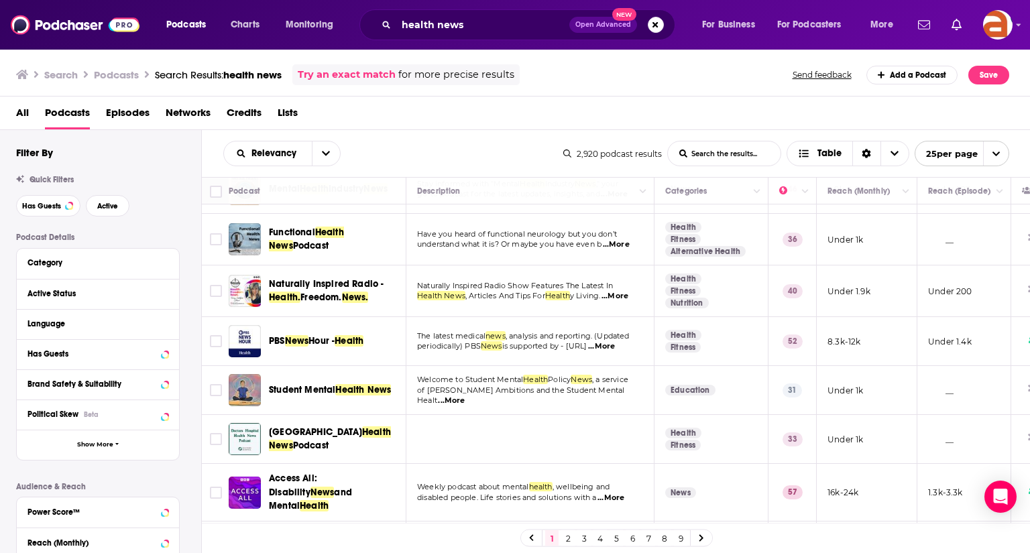
scroll to position [260, 0]
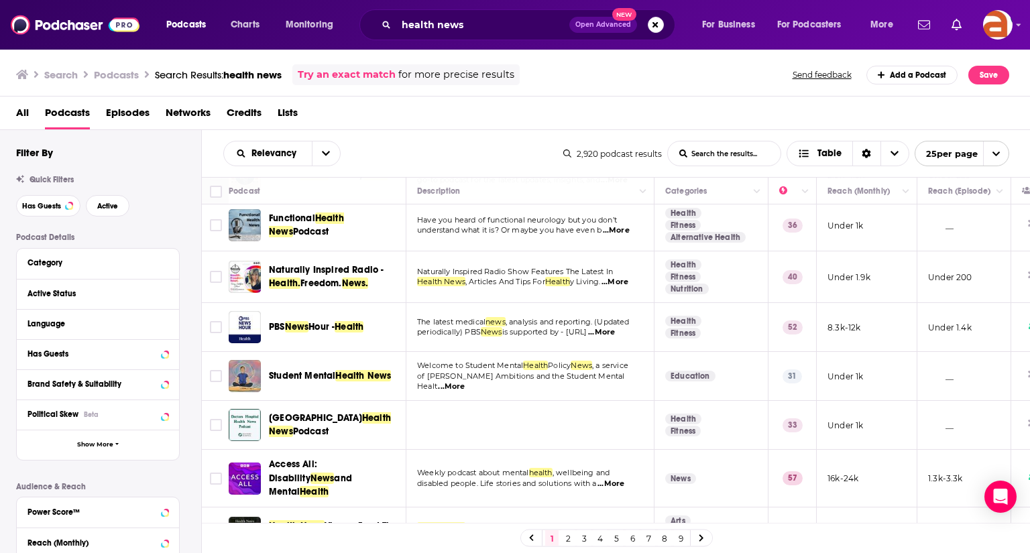
click at [615, 327] on span "...More" at bounding box center [601, 332] width 27 height 11
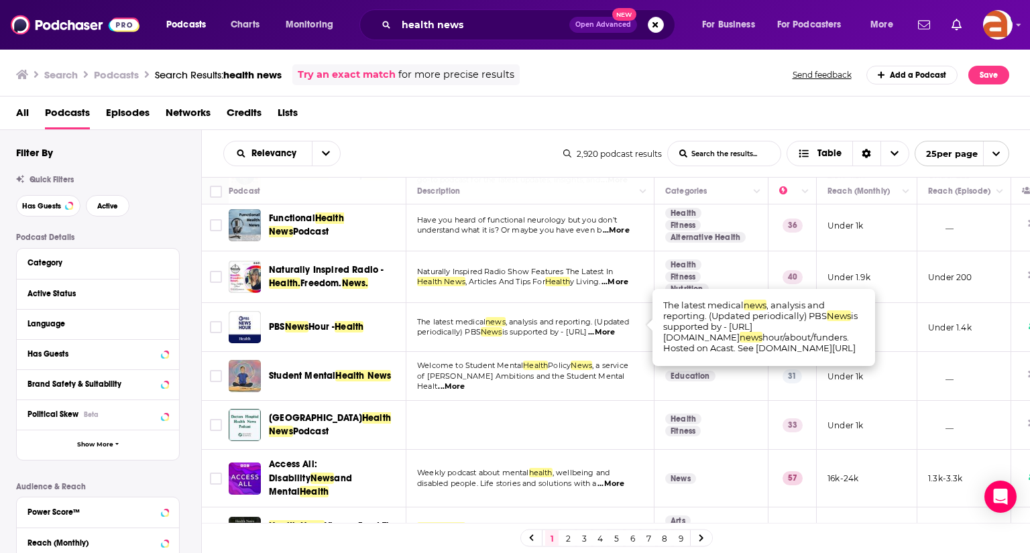
click at [615, 328] on span "...More" at bounding box center [601, 332] width 27 height 11
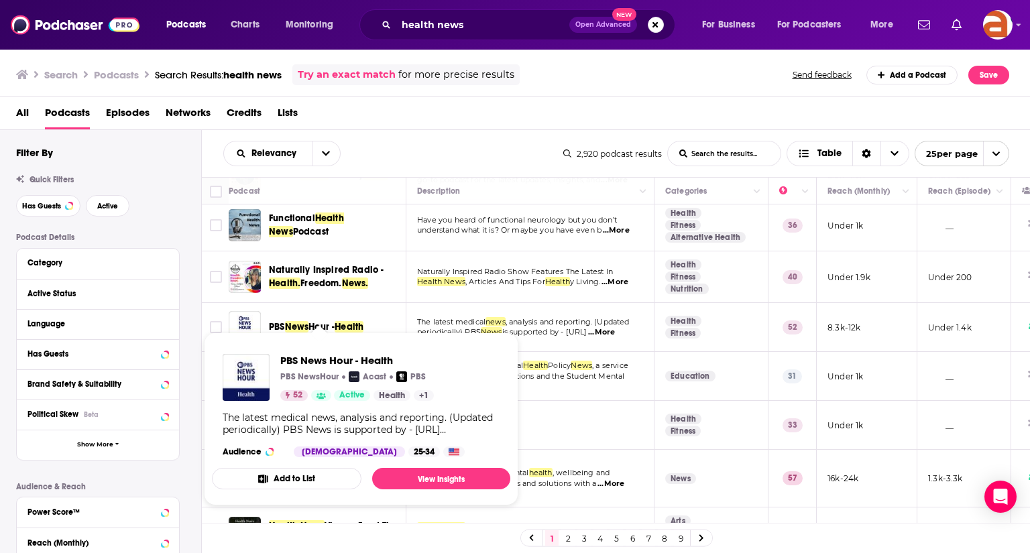
click at [345, 321] on span "Health" at bounding box center [348, 326] width 29 height 11
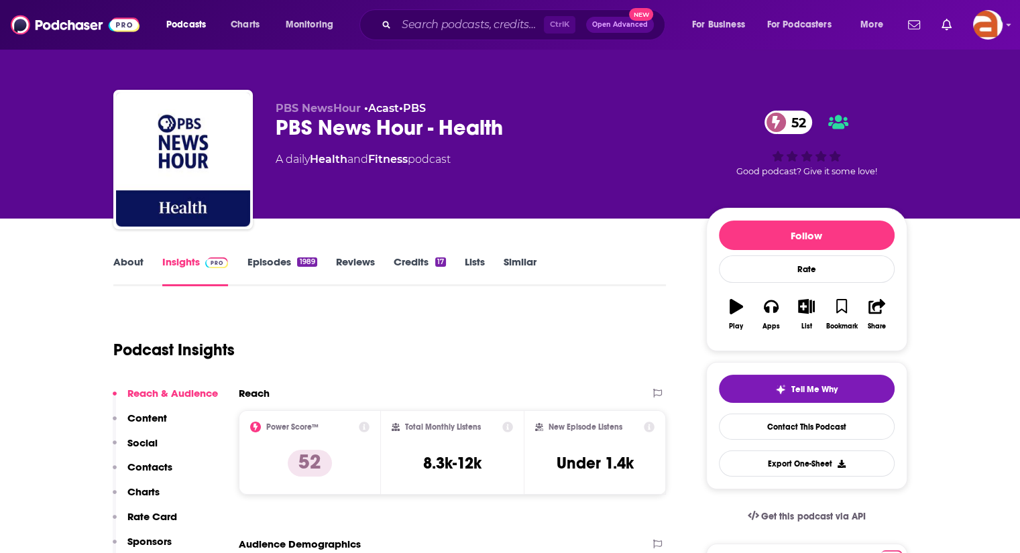
click at [273, 261] on link "Episodes 1989" at bounding box center [282, 270] width 70 height 31
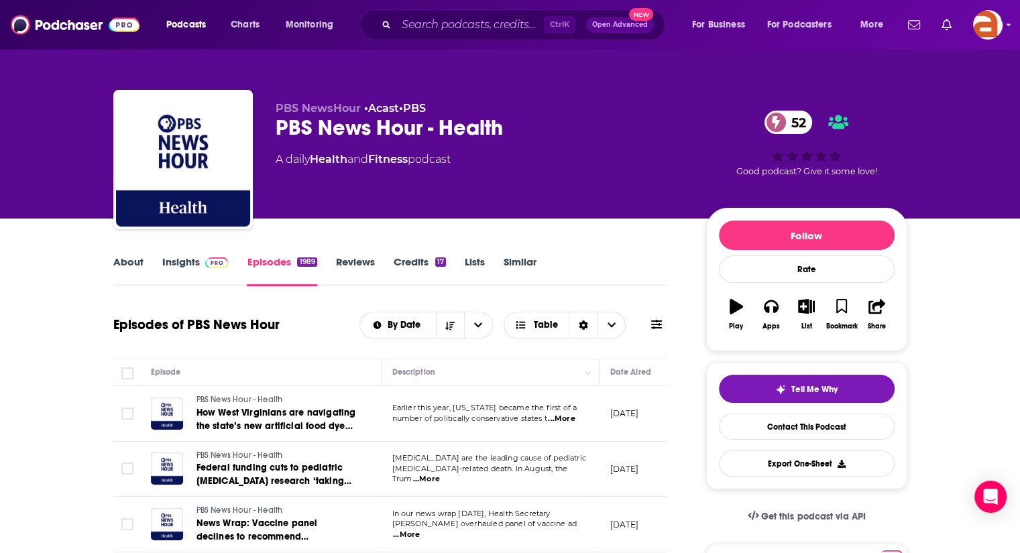
scroll to position [36, 0]
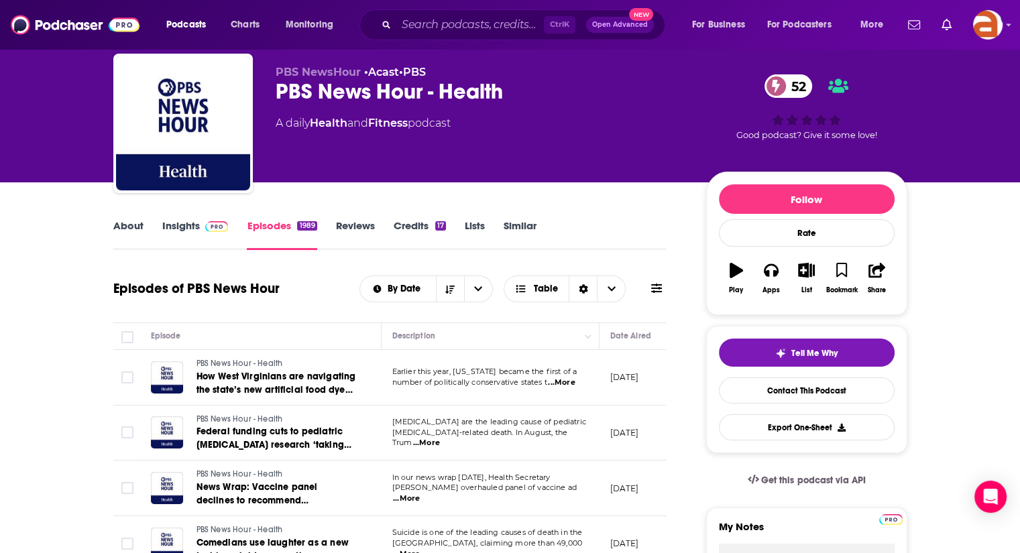
click at [562, 385] on span "...More" at bounding box center [561, 382] width 27 height 11
click at [440, 438] on span "...More" at bounding box center [426, 443] width 27 height 11
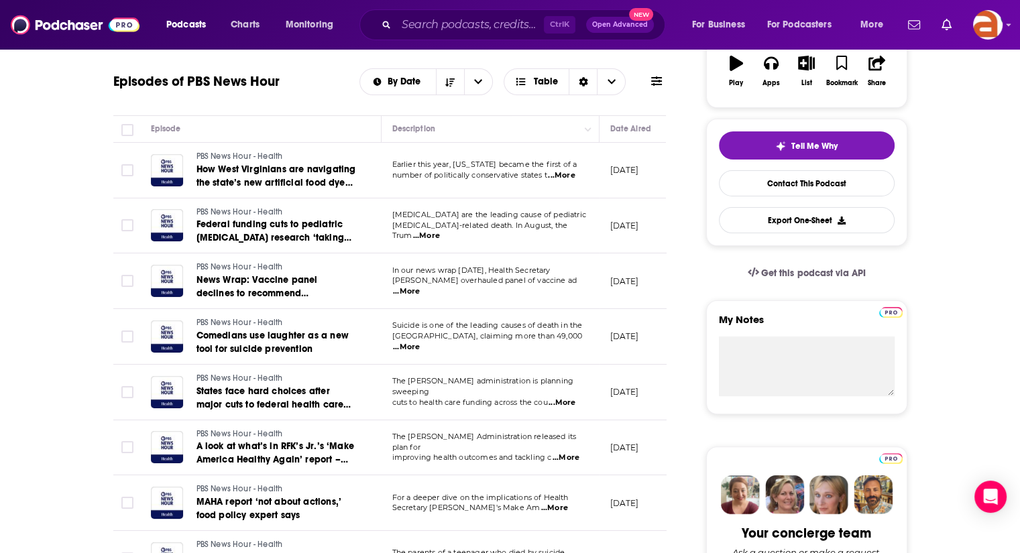
scroll to position [259, 0]
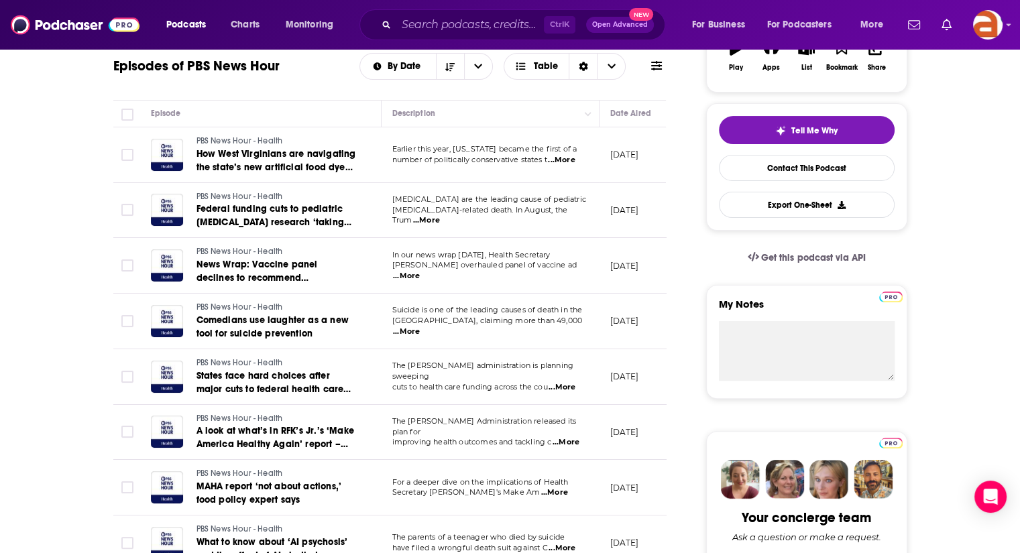
click at [566, 382] on span "...More" at bounding box center [561, 387] width 27 height 11
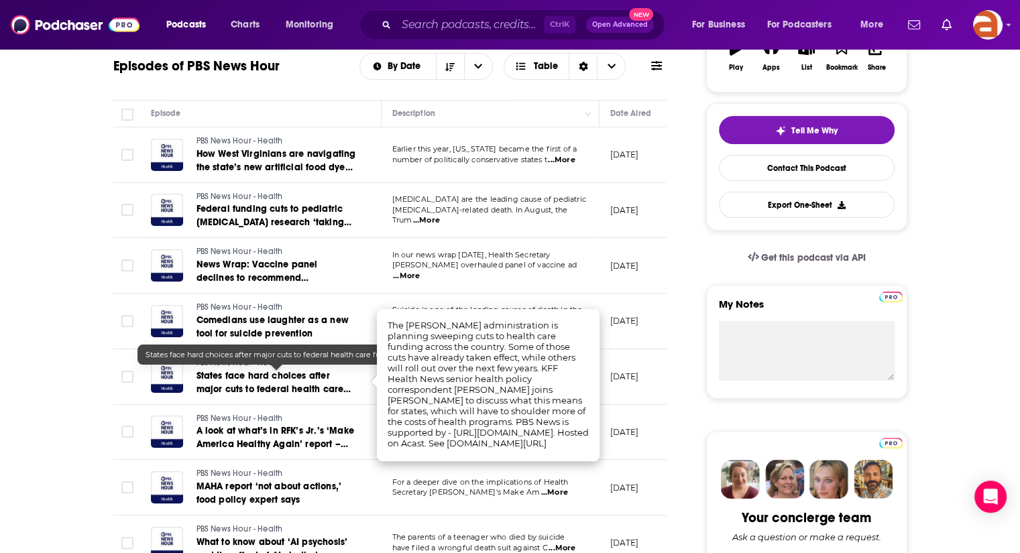
click at [286, 388] on span "States face hard choices after major cuts to federal health care funding" at bounding box center [273, 389] width 155 height 38
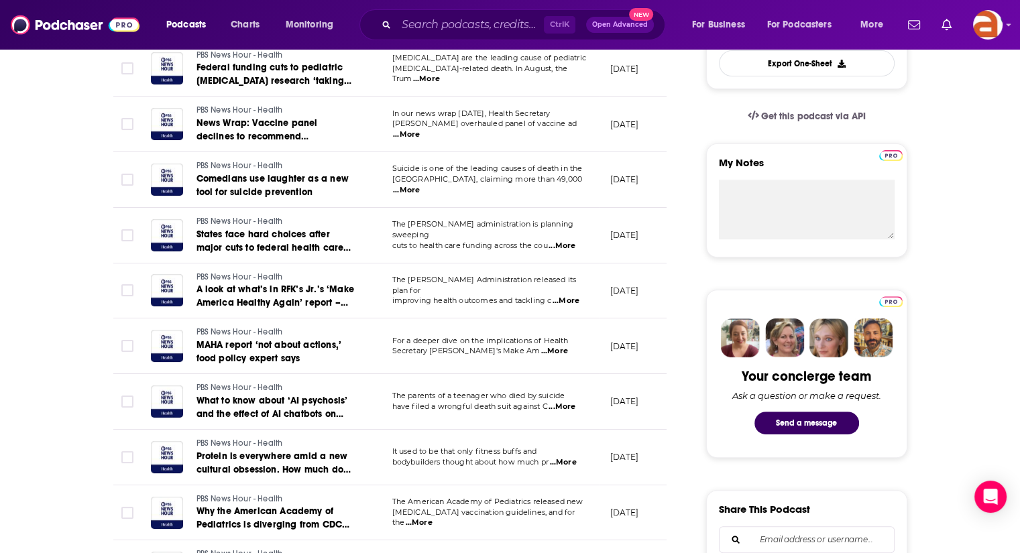
scroll to position [458, 0]
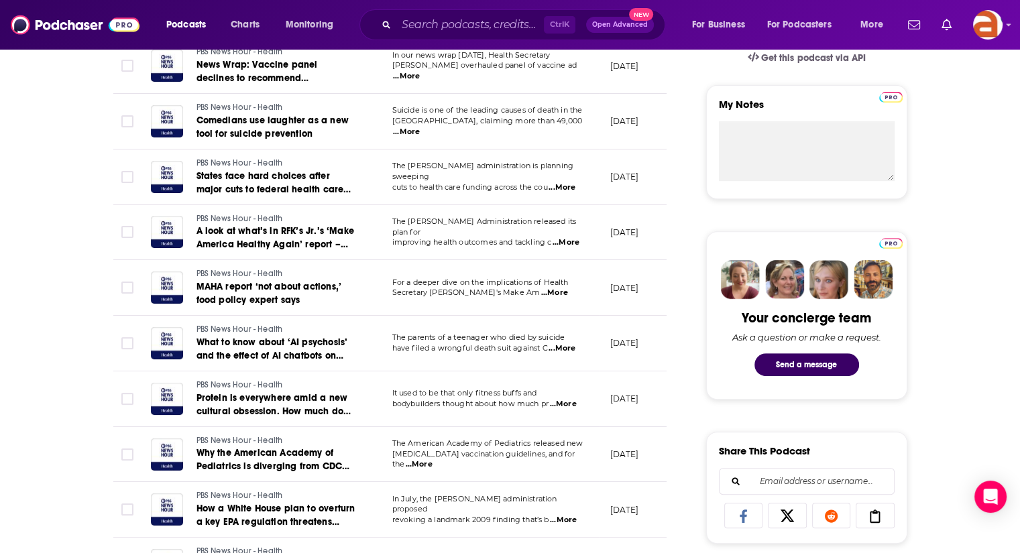
click at [569, 402] on span "...More" at bounding box center [563, 404] width 27 height 11
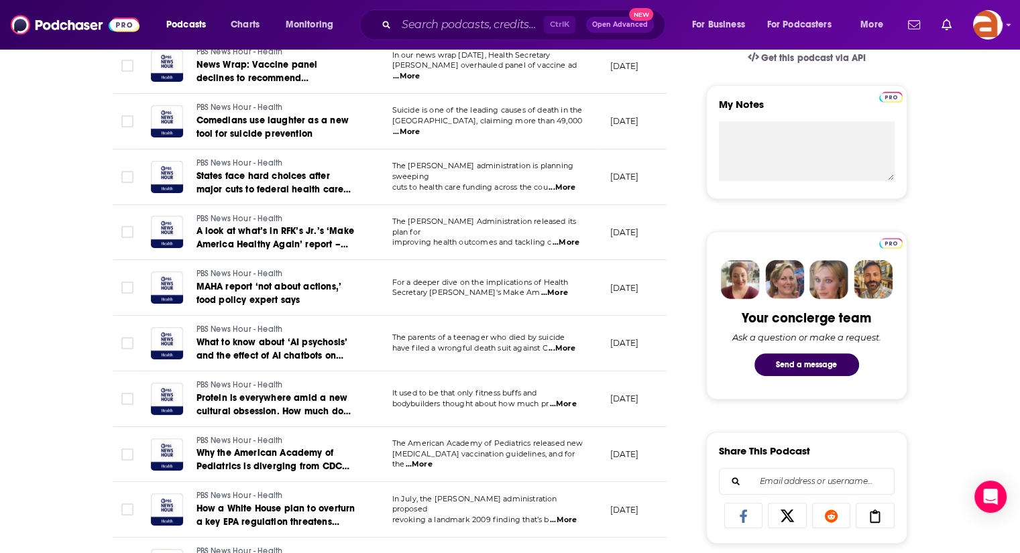
click at [432, 460] on span "...More" at bounding box center [419, 464] width 27 height 11
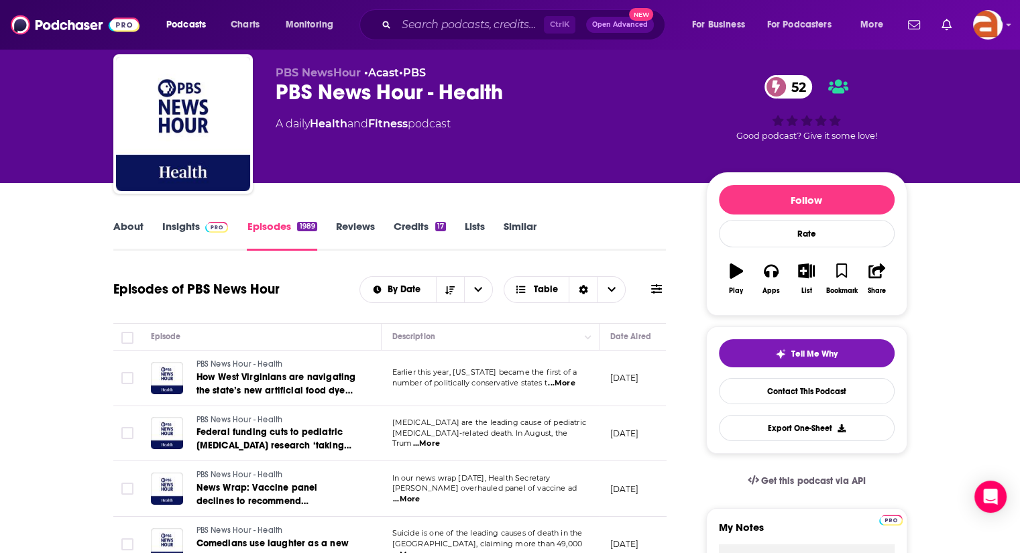
scroll to position [0, 0]
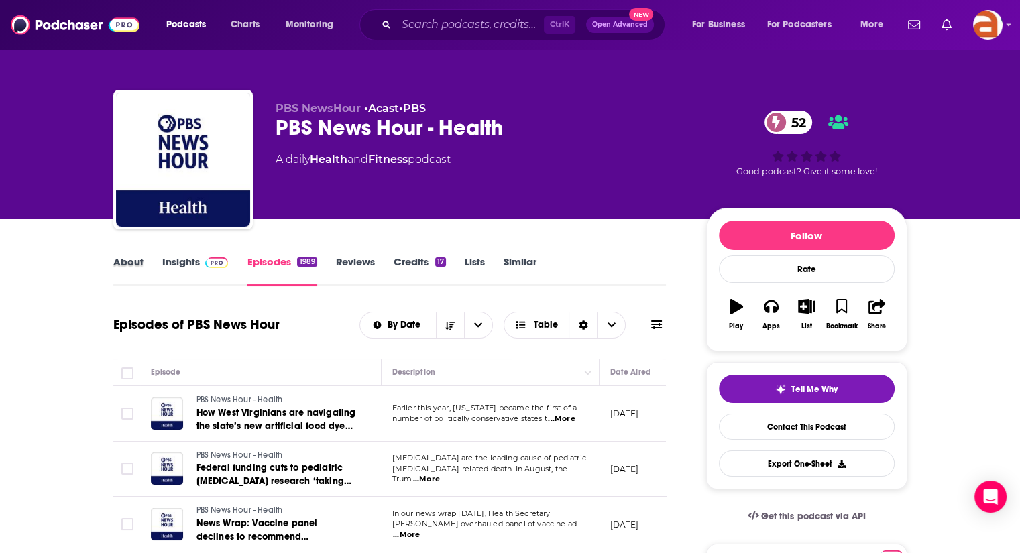
click at [143, 265] on div "About" at bounding box center [137, 270] width 49 height 31
click at [121, 264] on link "About" at bounding box center [128, 270] width 30 height 31
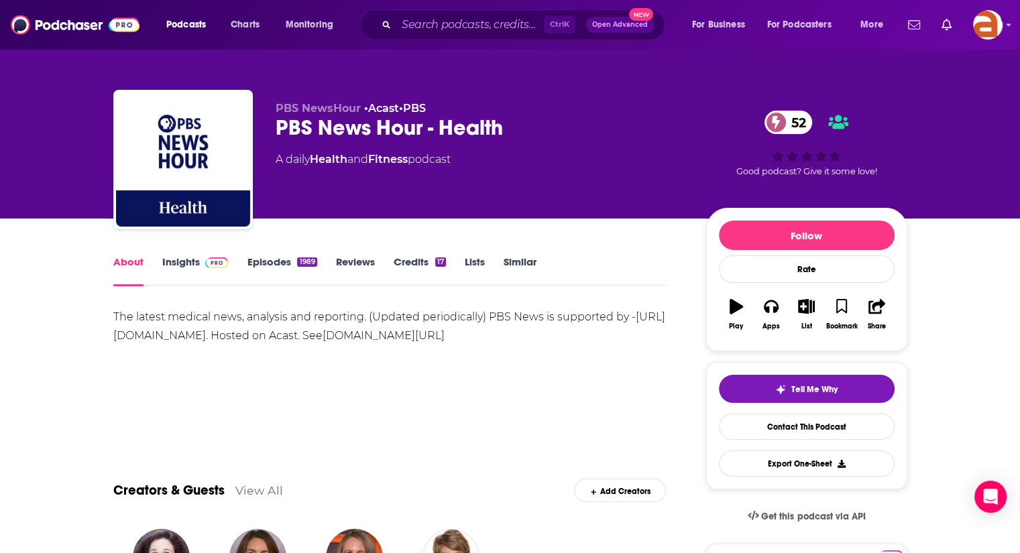
click at [176, 262] on link "Insights" at bounding box center [195, 270] width 66 height 31
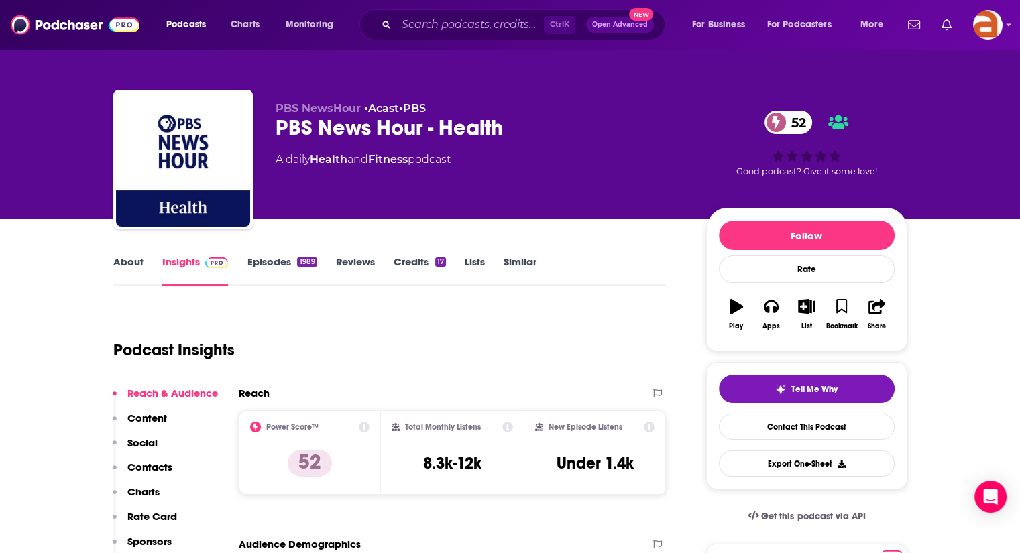
click at [129, 259] on link "About" at bounding box center [128, 270] width 30 height 31
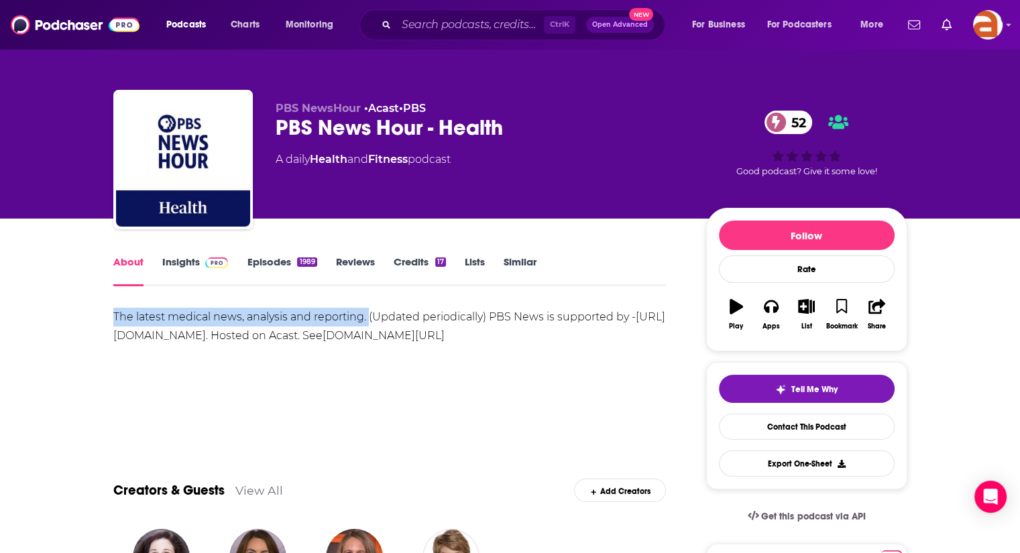
drag, startPoint x: 112, startPoint y: 316, endPoint x: 367, endPoint y: 318, distance: 254.7
copy div "The latest medical news, analysis and reporting."
click at [273, 264] on link "Episodes 1989" at bounding box center [282, 270] width 70 height 31
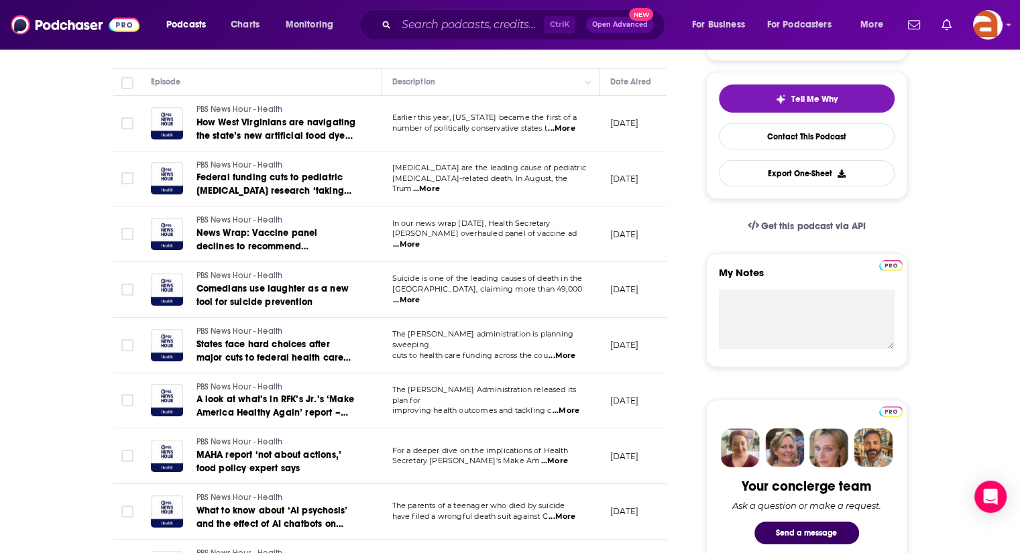
scroll to position [294, 0]
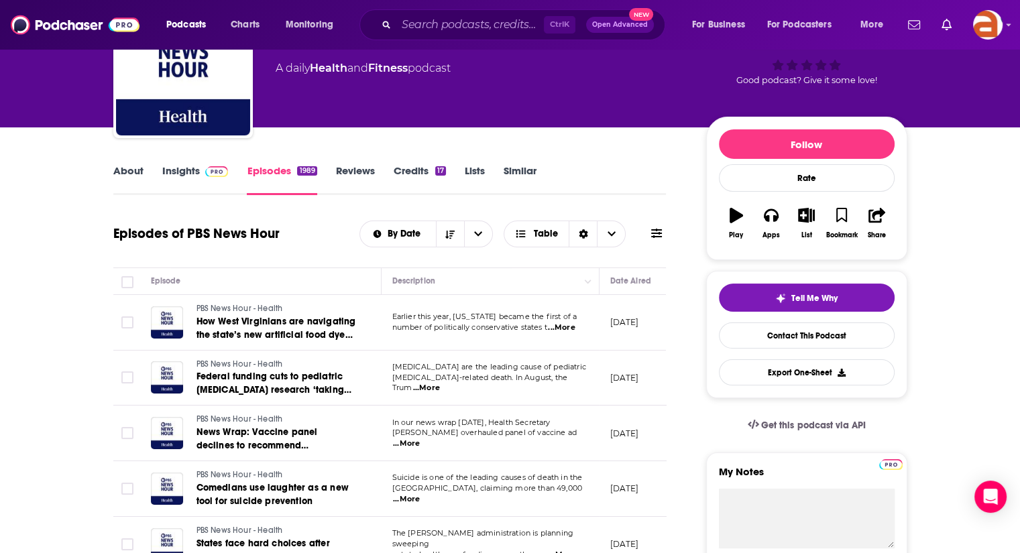
scroll to position [21, 0]
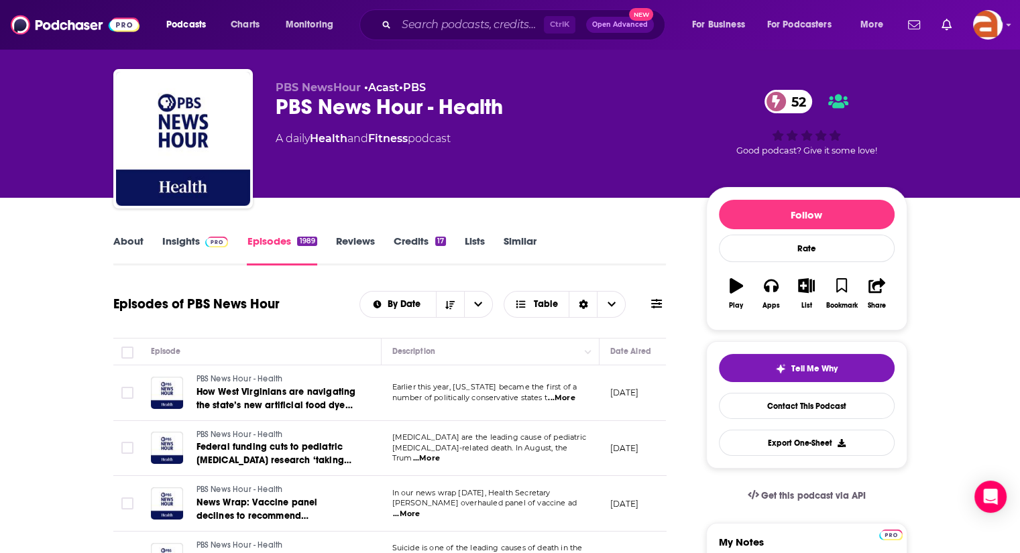
click at [181, 251] on link "Insights" at bounding box center [195, 250] width 66 height 31
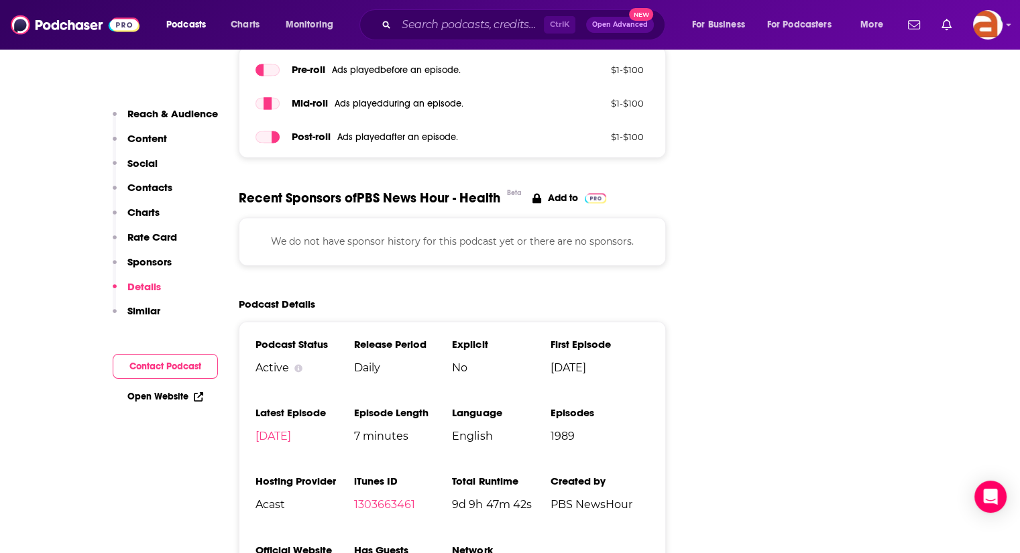
scroll to position [2024, 0]
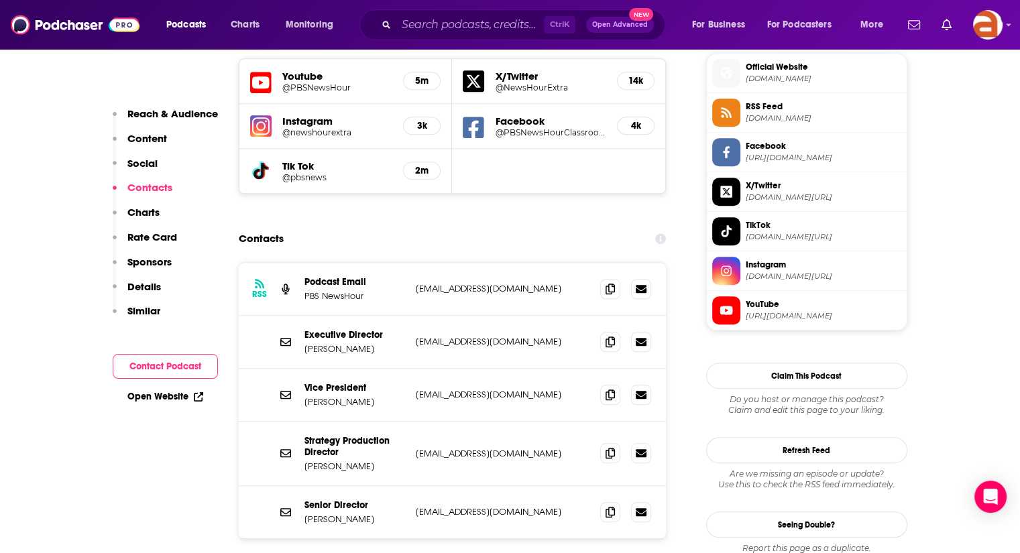
scroll to position [1265, 0]
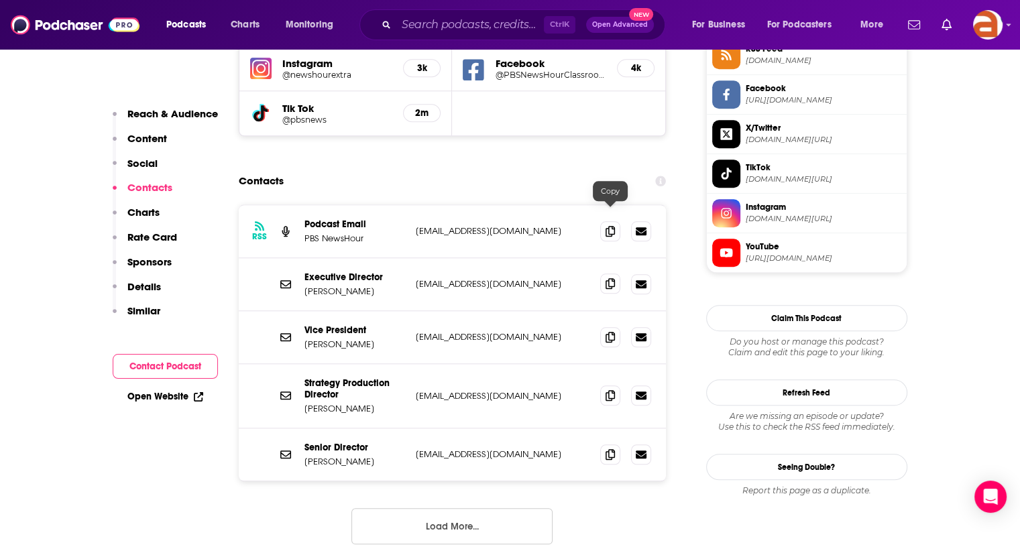
click at [610, 278] on icon at bounding box center [609, 283] width 9 height 11
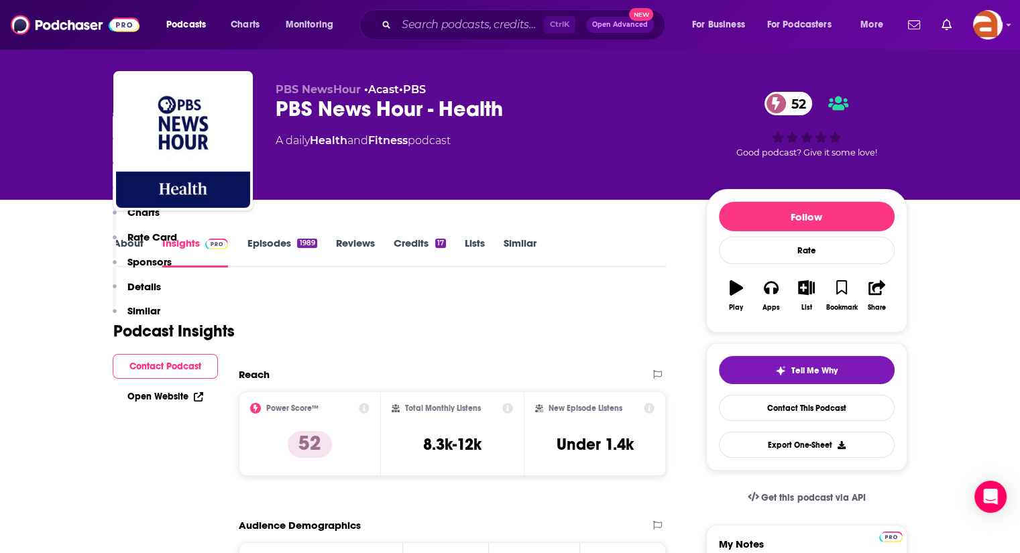
scroll to position [0, 0]
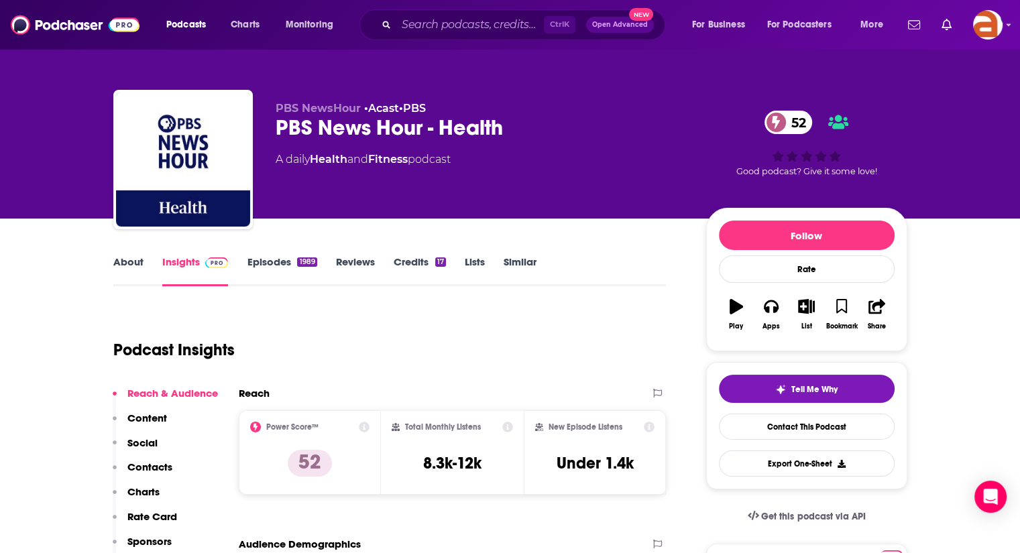
click at [123, 258] on link "About" at bounding box center [128, 270] width 30 height 31
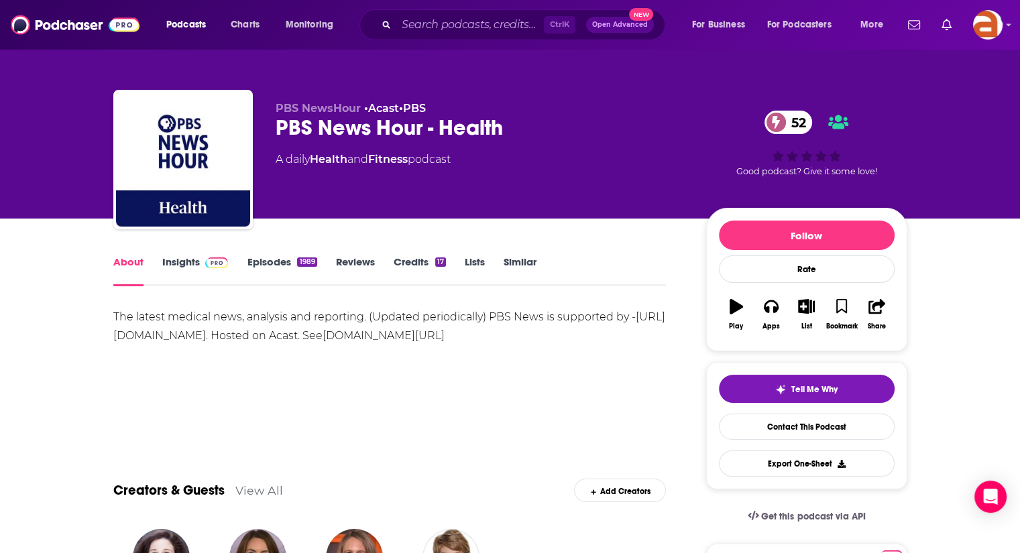
click at [323, 369] on div "The latest medical news, analysis and reporting. (Updated periodically) PBS New…" at bounding box center [389, 355] width 553 height 94
